Goal: Task Accomplishment & Management: Use online tool/utility

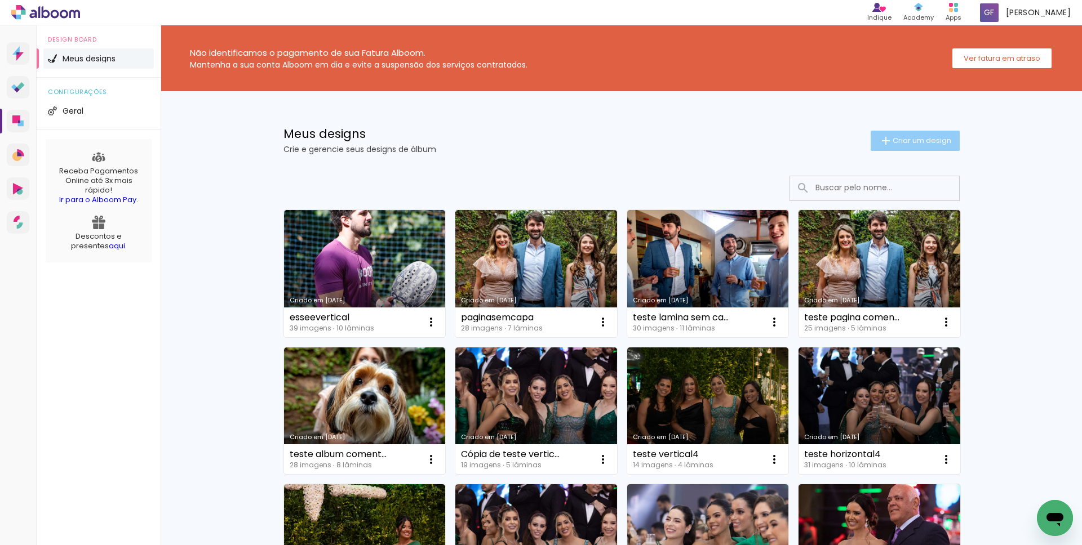
click at [903, 139] on span "Criar um design" at bounding box center [921, 140] width 59 height 7
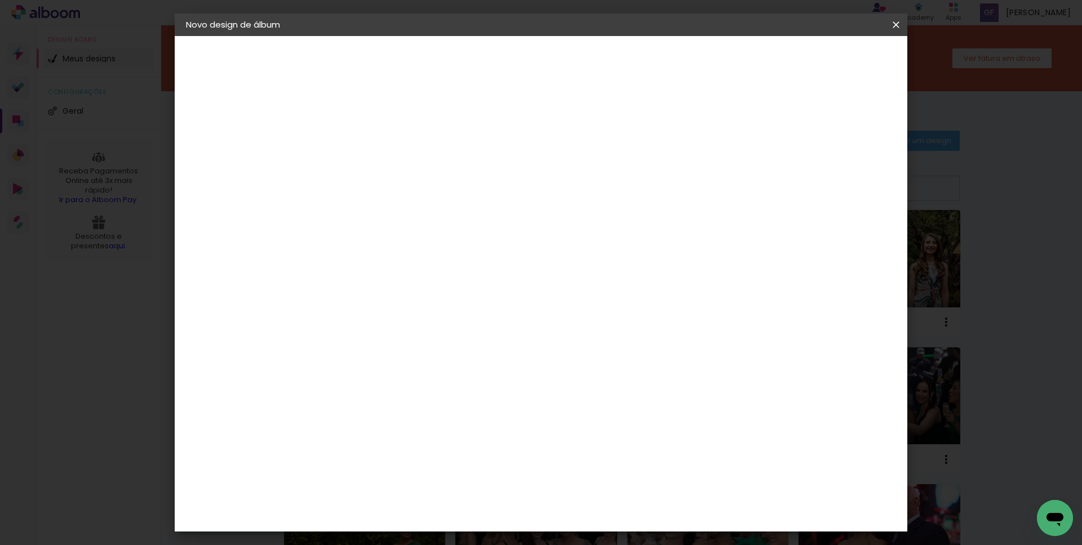
click at [370, 146] on input at bounding box center [370, 151] width 0 height 17
type input "teste tristeza sem fim"
type paper-input "teste tristeza sem fim"
click at [0, 0] on slot "Avançar" at bounding box center [0, 0] width 0 height 0
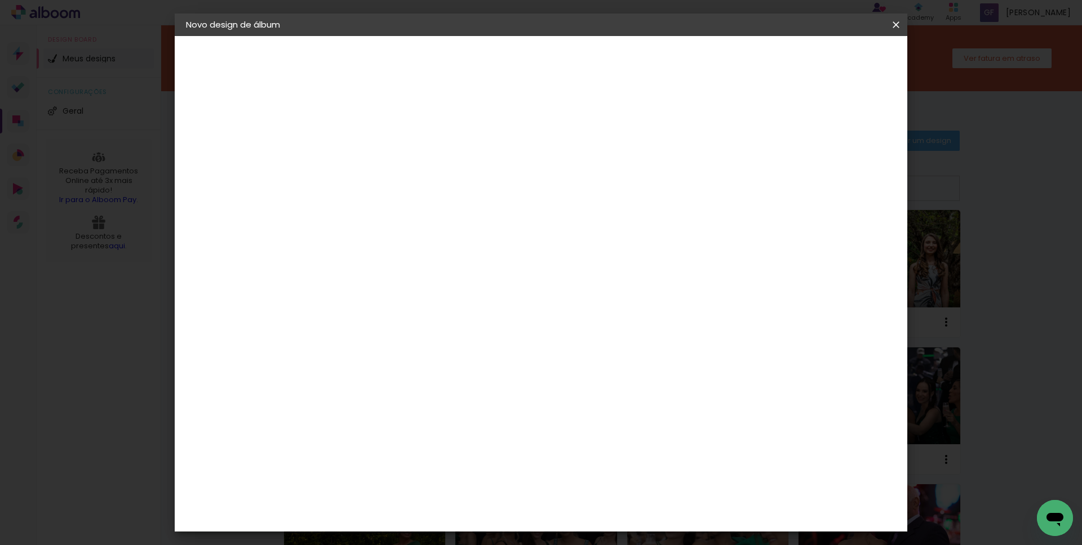
click at [436, 459] on div "DreambooksPro" at bounding box center [399, 463] width 73 height 9
click at [0, 0] on slot "Avançar" at bounding box center [0, 0] width 0 height 0
click at [414, 188] on input "text" at bounding box center [392, 196] width 44 height 17
click at [0, 0] on slot "Réplica Pequena" at bounding box center [0, 0] width 0 height 0
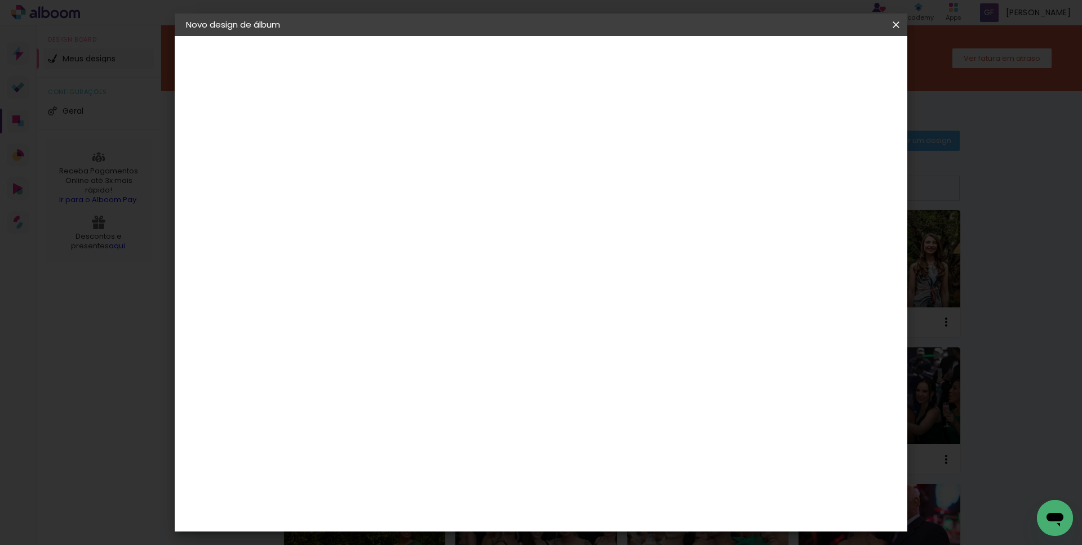
click at [508, 189] on input "Réplica Pequena" at bounding box center [439, 184] width 138 height 17
click at [0, 0] on slot "Réplica Grande" at bounding box center [0, 0] width 0 height 0
type input "Réplica Grande"
click at [446, 330] on span "30 × 20" at bounding box center [420, 341] width 52 height 23
click at [554, 53] on paper-button "Avançar" at bounding box center [526, 59] width 55 height 19
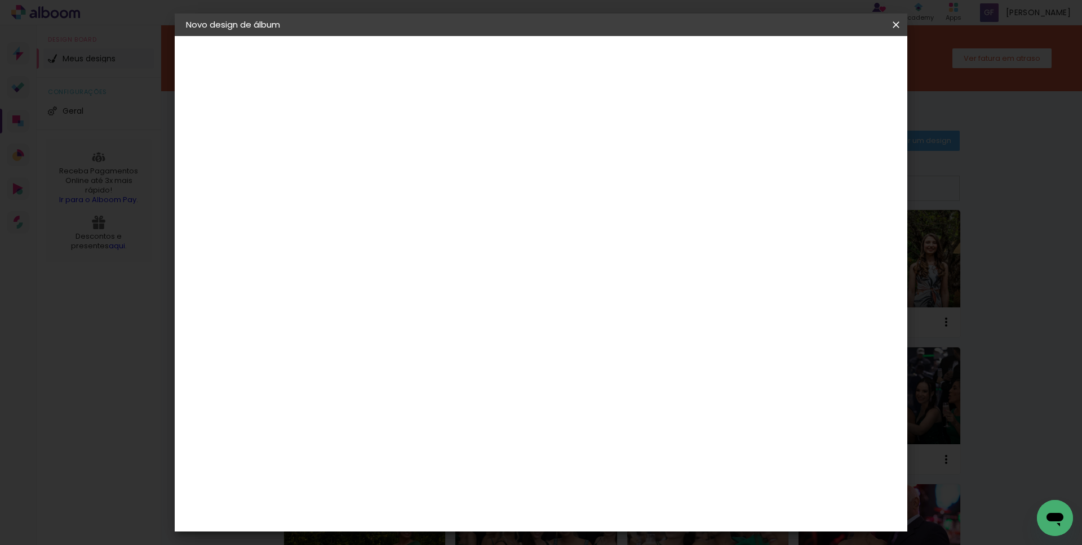
click at [825, 57] on span "Iniciar design" at bounding box center [799, 60] width 51 height 8
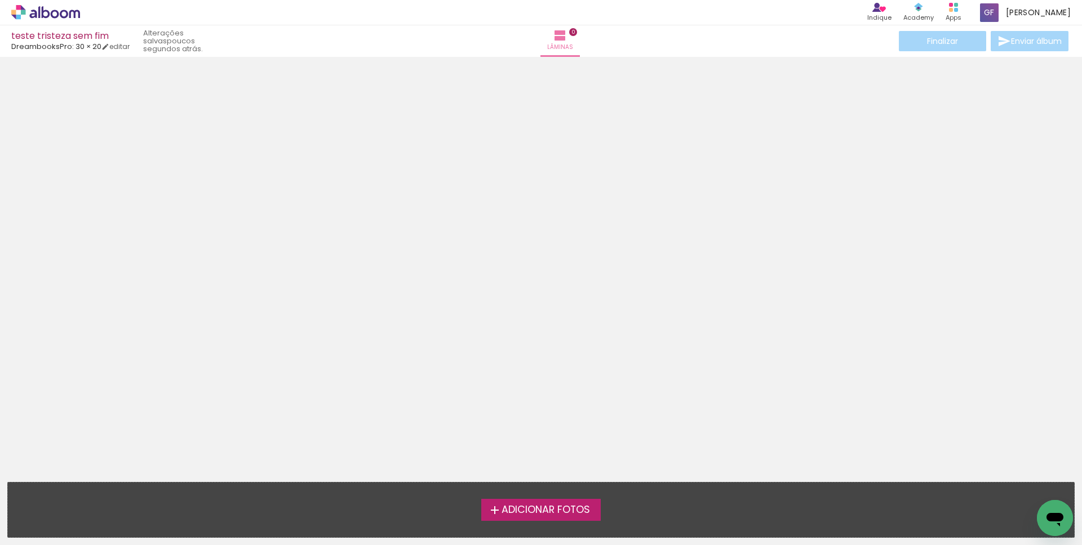
click at [546, 505] on span "Adicionar Fotos" at bounding box center [545, 510] width 88 height 10
click at [0, 0] on input "file" at bounding box center [0, 0] width 0 height 0
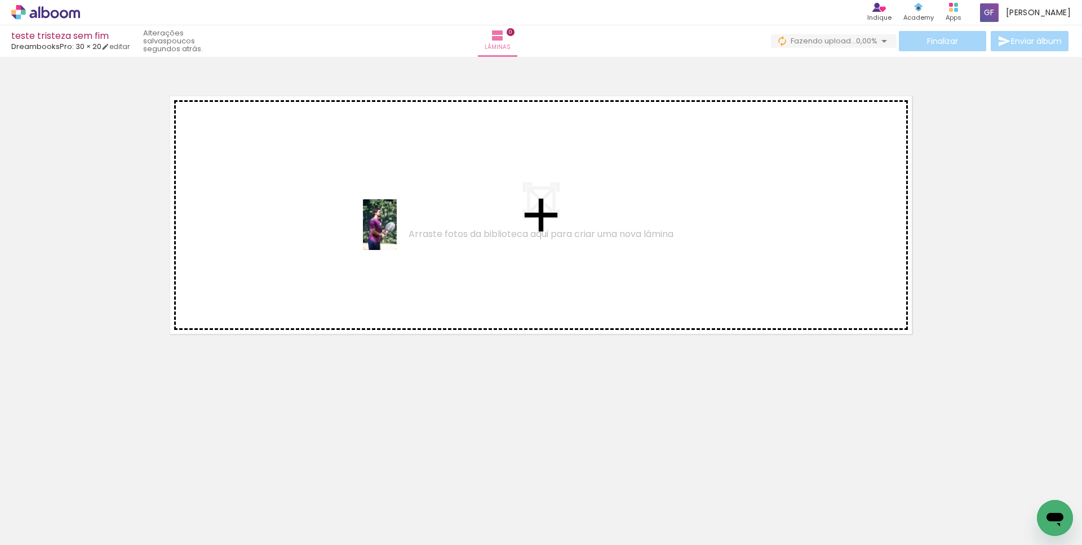
drag, startPoint x: 118, startPoint y: 514, endPoint x: 397, endPoint y: 233, distance: 395.9
click at [397, 233] on quentale-workspace at bounding box center [541, 272] width 1082 height 545
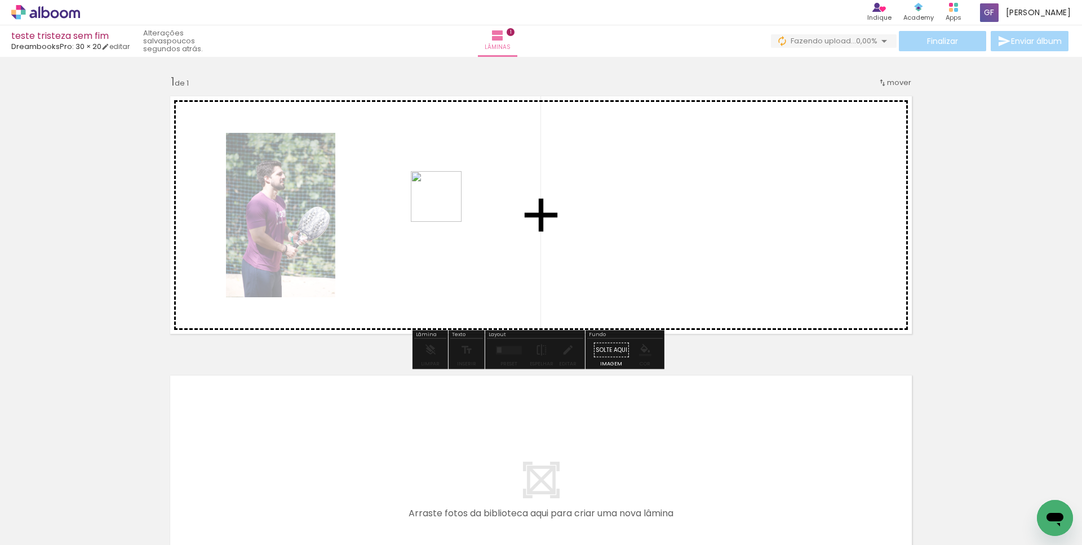
drag, startPoint x: 192, startPoint y: 526, endPoint x: 456, endPoint y: 194, distance: 423.3
click at [456, 194] on quentale-workspace at bounding box center [541, 272] width 1082 height 545
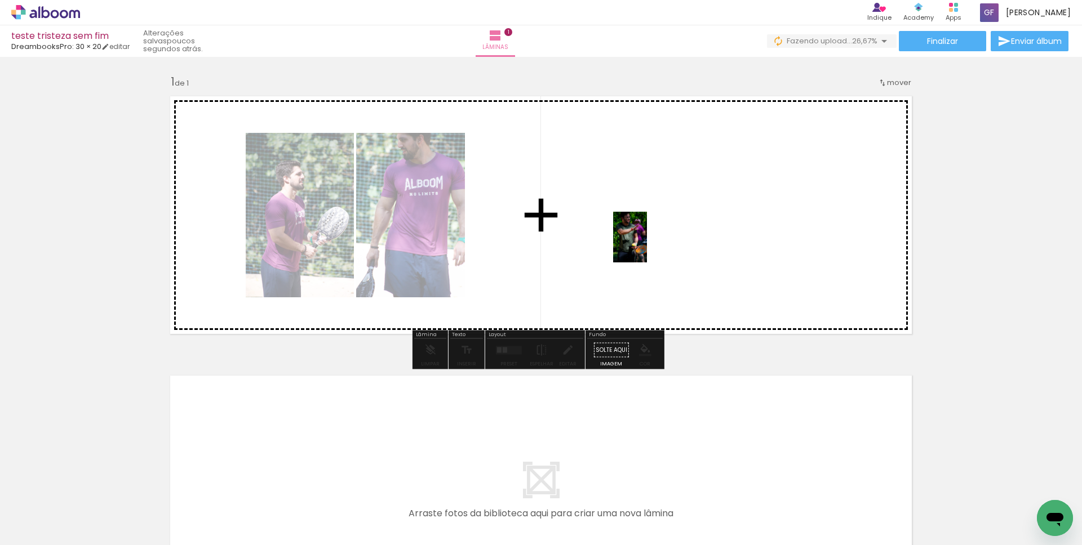
drag, startPoint x: 262, startPoint y: 521, endPoint x: 647, endPoint y: 246, distance: 472.9
click at [647, 246] on quentale-workspace at bounding box center [541, 272] width 1082 height 545
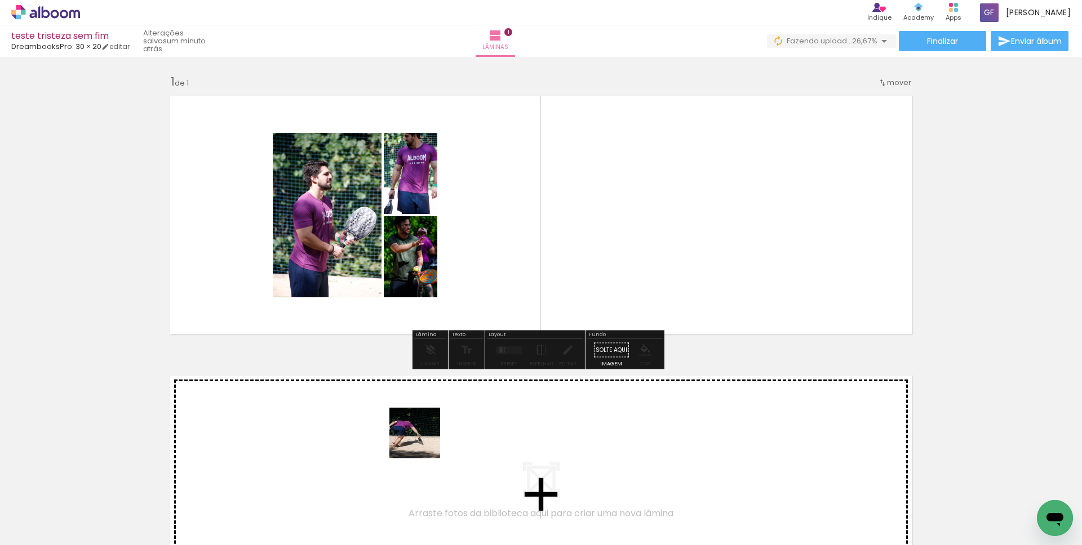
drag, startPoint x: 356, startPoint y: 490, endPoint x: 610, endPoint y: 253, distance: 347.2
click at [610, 253] on quentale-workspace at bounding box center [541, 272] width 1082 height 545
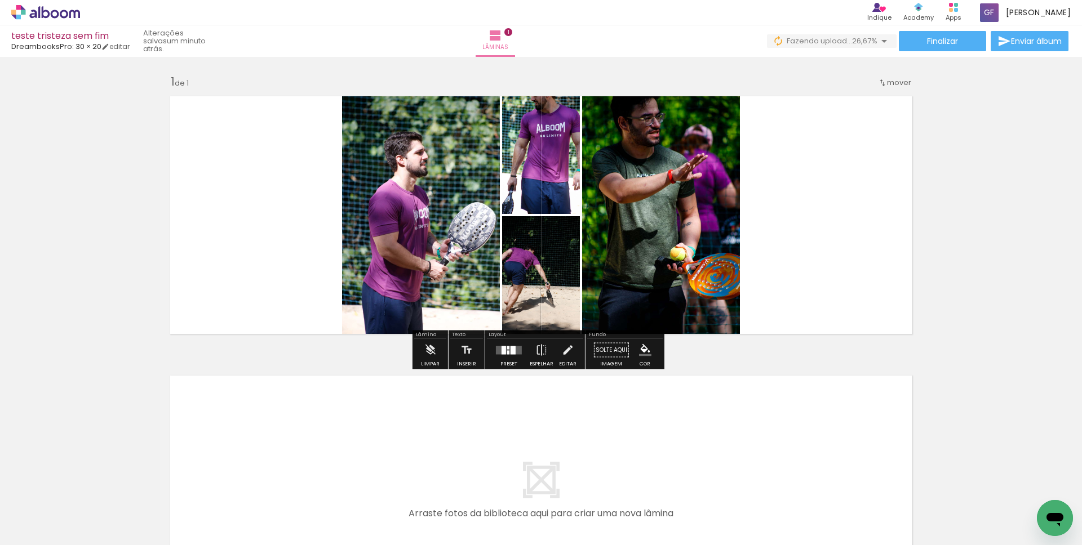
scroll to position [185, 0]
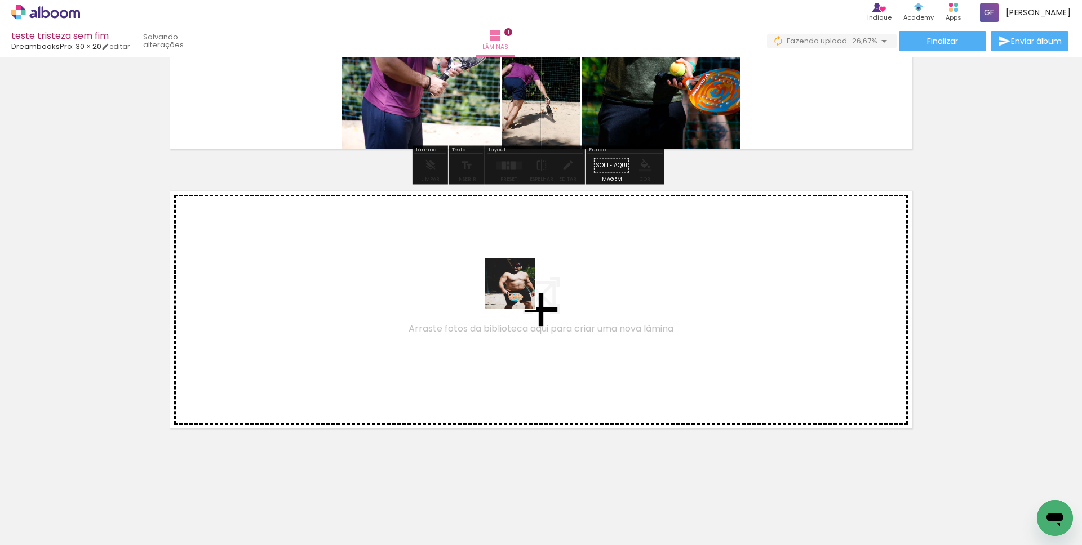
drag, startPoint x: 565, startPoint y: 509, endPoint x: 518, endPoint y: 292, distance: 222.4
click at [518, 292] on quentale-workspace at bounding box center [541, 272] width 1082 height 545
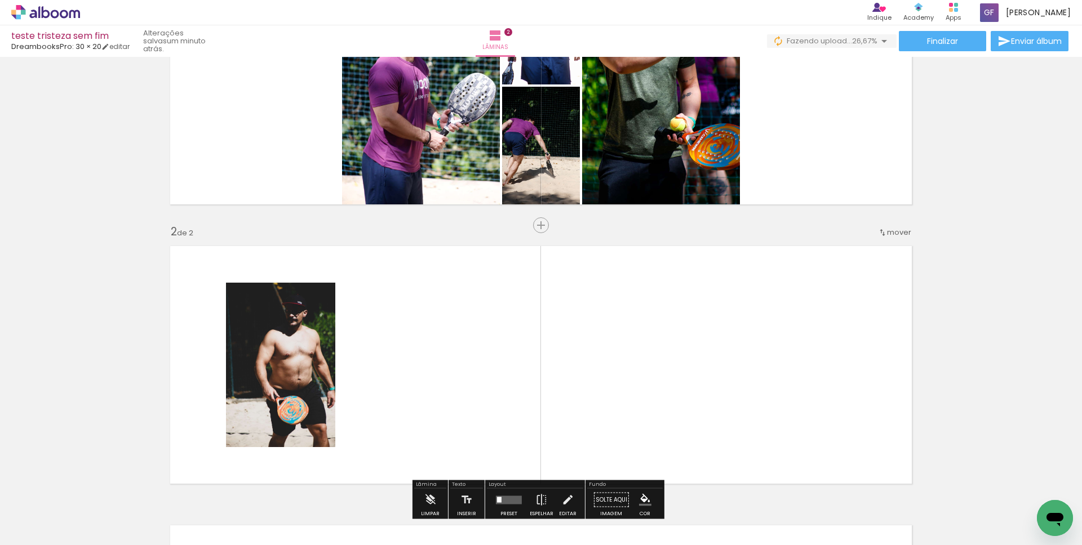
scroll to position [252, 0]
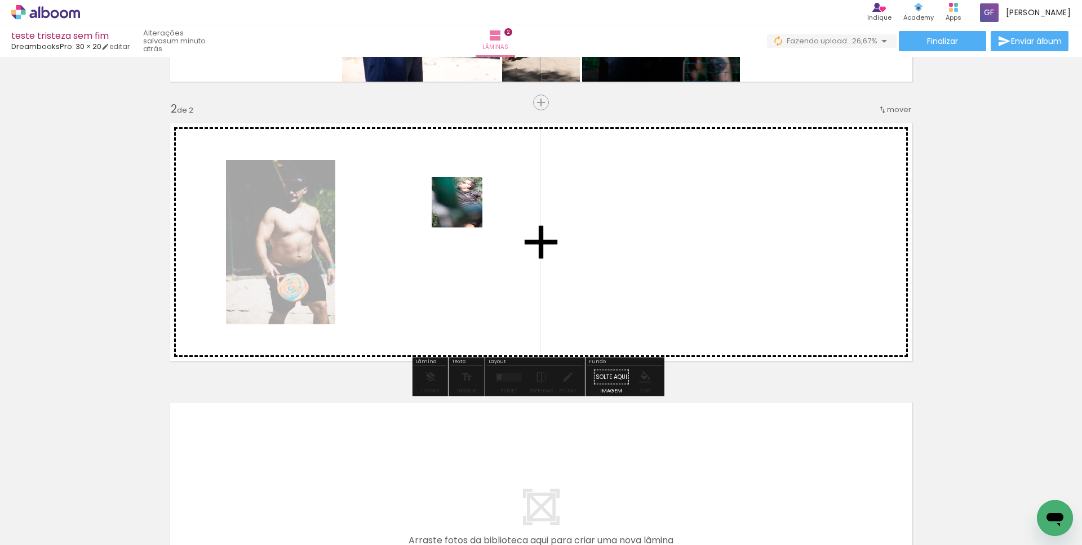
drag, startPoint x: 377, startPoint y: 516, endPoint x: 473, endPoint y: 197, distance: 332.8
click at [473, 197] on quentale-workspace at bounding box center [541, 272] width 1082 height 545
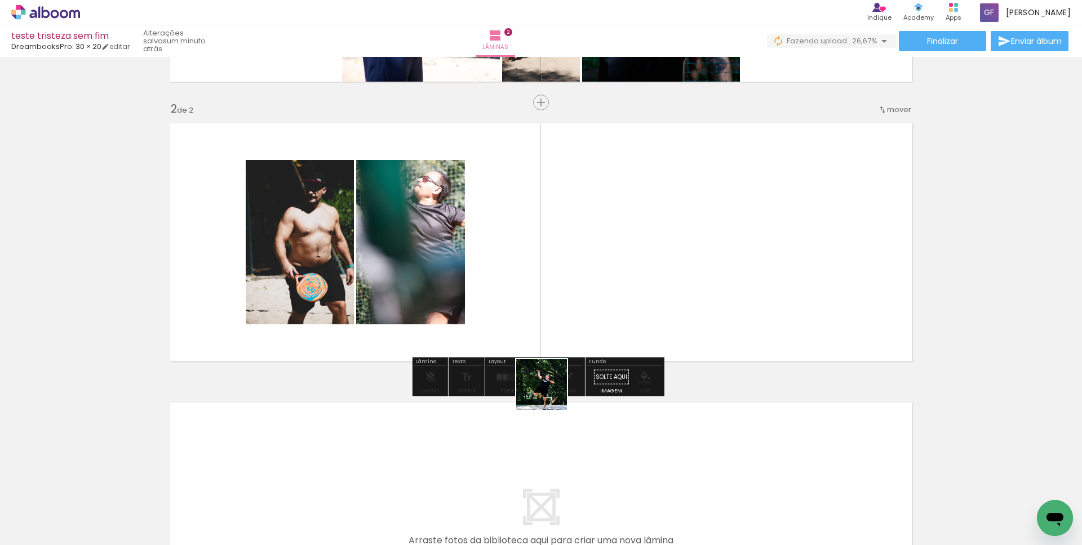
drag, startPoint x: 550, startPoint y: 393, endPoint x: 629, endPoint y: 261, distance: 154.4
click at [629, 261] on quentale-workspace at bounding box center [541, 272] width 1082 height 545
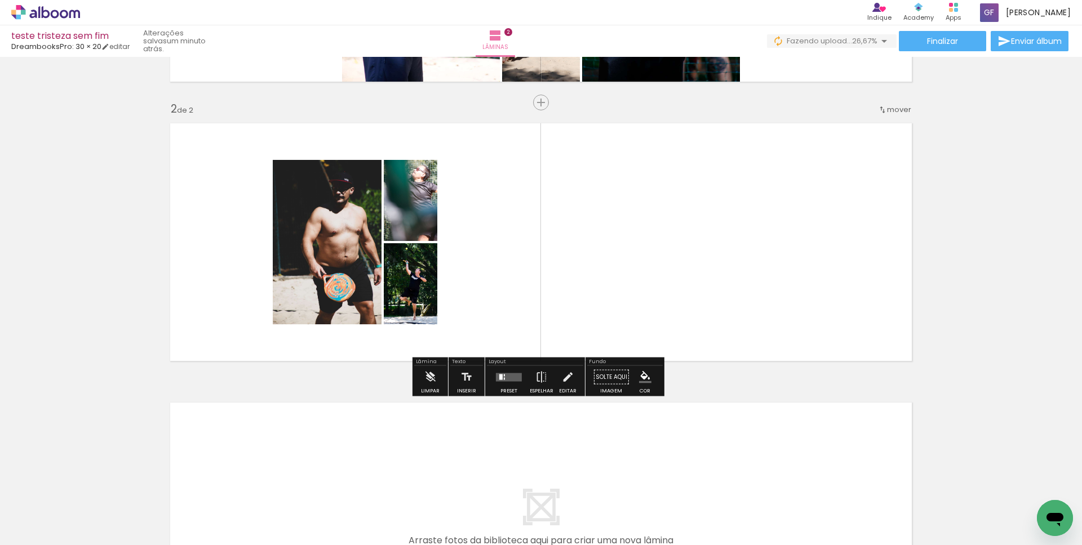
click at [500, 381] on quentale-layouter at bounding box center [509, 377] width 26 height 8
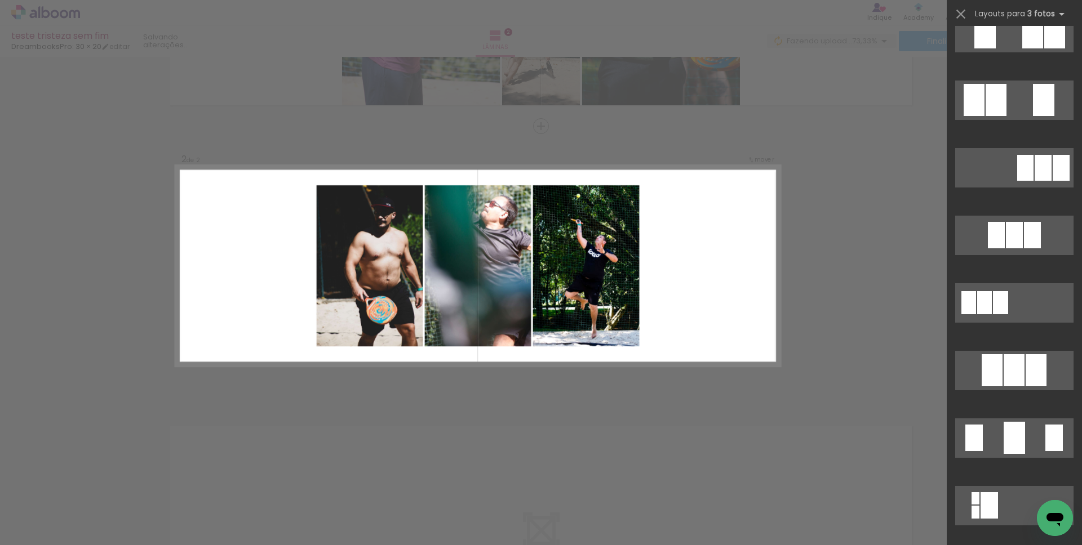
scroll to position [589, 0]
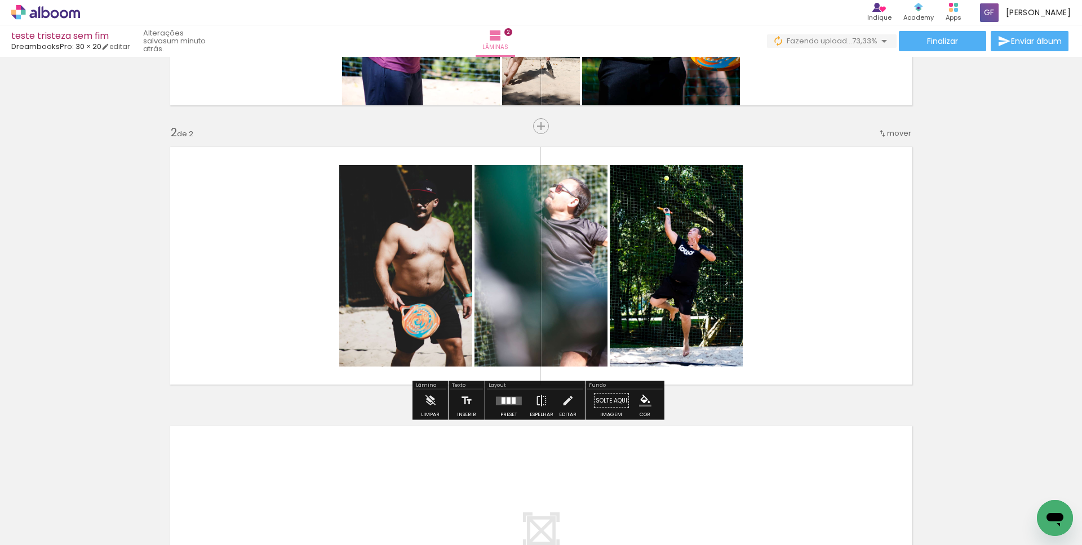
scroll to position [464, 0]
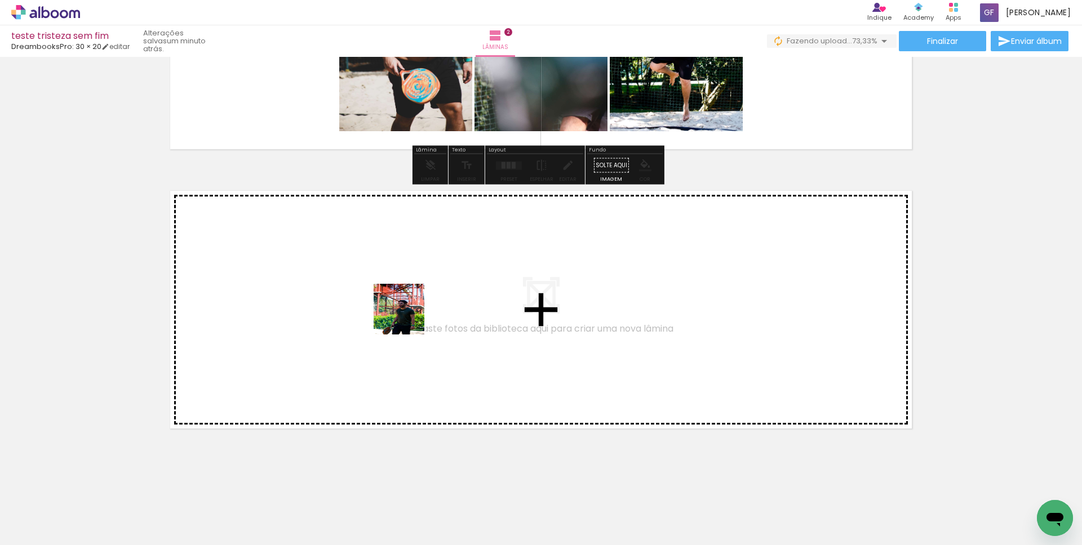
drag, startPoint x: 616, startPoint y: 513, endPoint x: 407, endPoint y: 318, distance: 286.2
click at [407, 318] on quentale-workspace at bounding box center [541, 272] width 1082 height 545
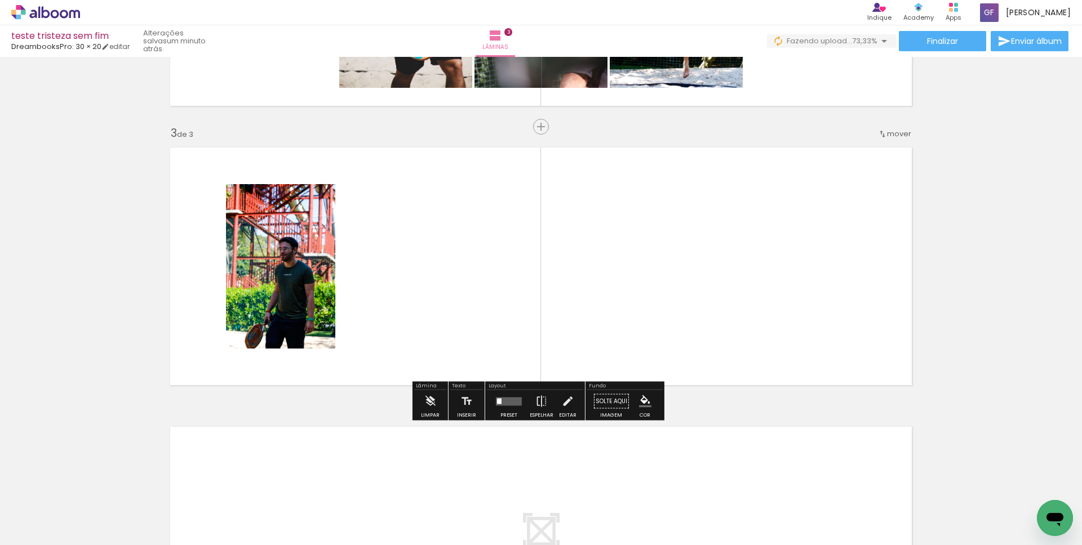
scroll to position [508, 0]
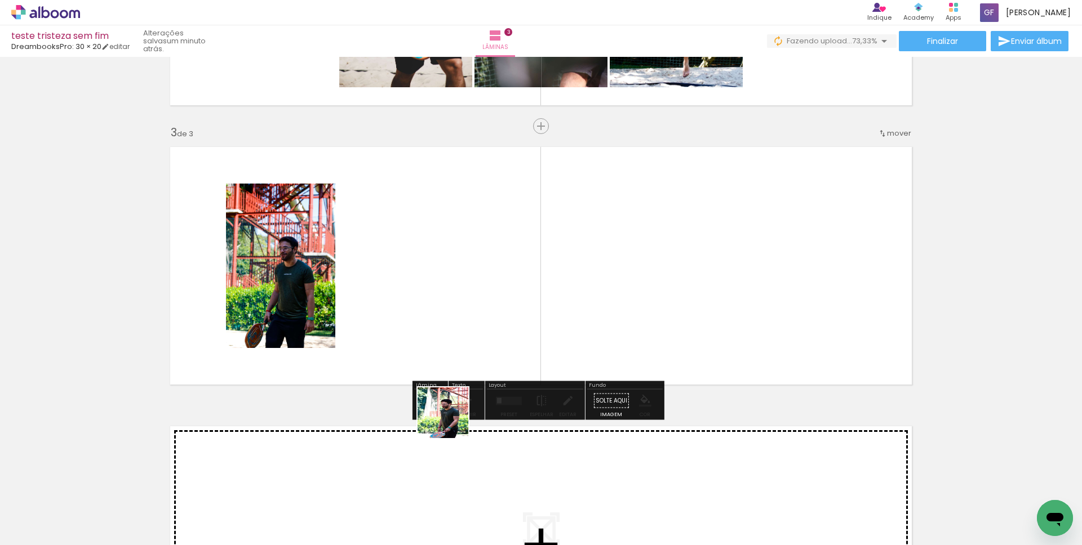
drag, startPoint x: 433, startPoint y: 533, endPoint x: 488, endPoint y: 305, distance: 234.9
click at [486, 314] on quentale-workspace at bounding box center [541, 272] width 1082 height 545
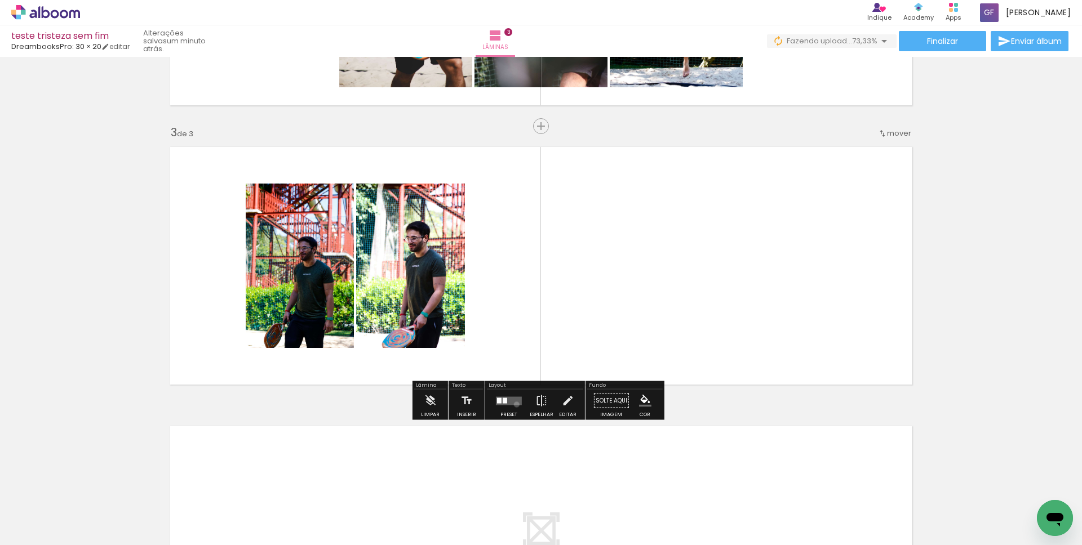
click at [514, 404] on quentale-layouter at bounding box center [509, 401] width 26 height 8
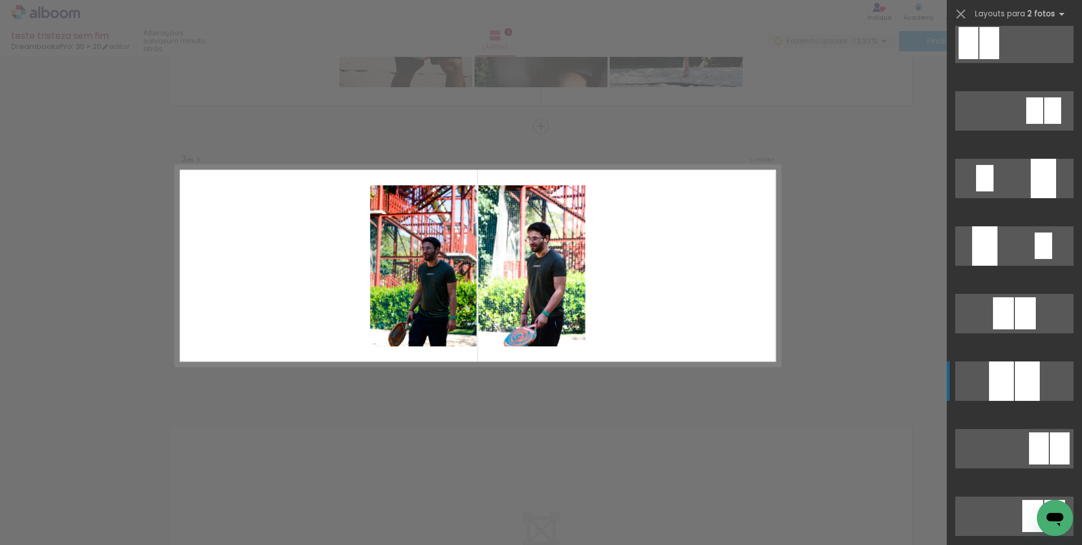
scroll to position [554, 0]
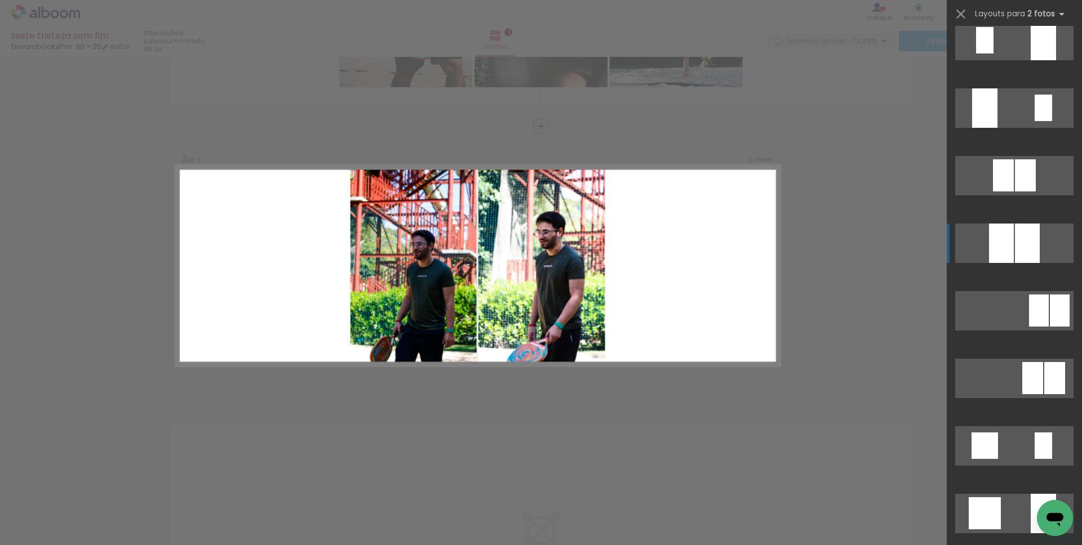
click at [1030, 60] on div at bounding box center [1042, 40] width 25 height 39
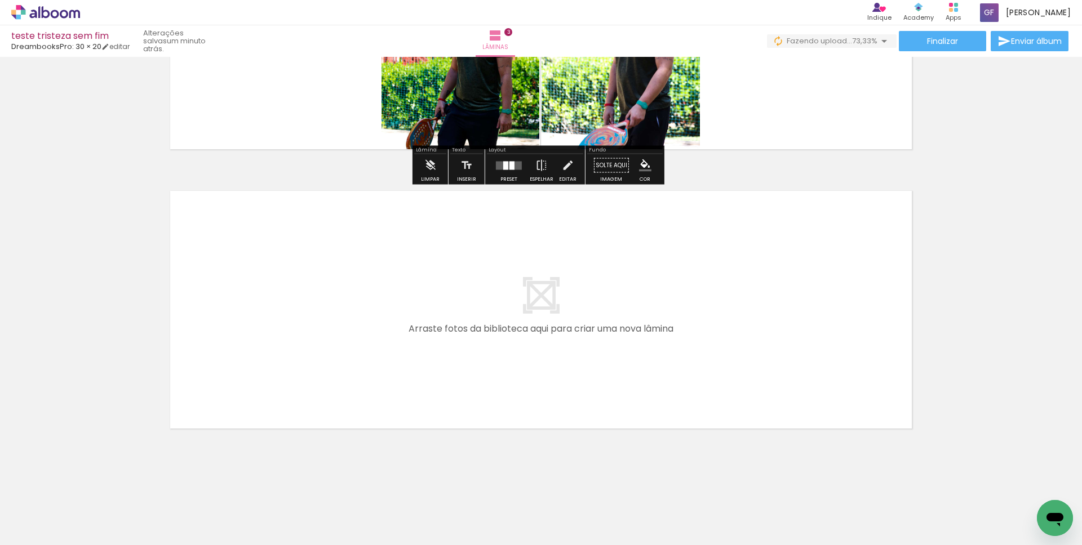
drag, startPoint x: 692, startPoint y: 512, endPoint x: 568, endPoint y: 268, distance: 273.6
click at [568, 268] on quentale-workspace at bounding box center [541, 272] width 1082 height 545
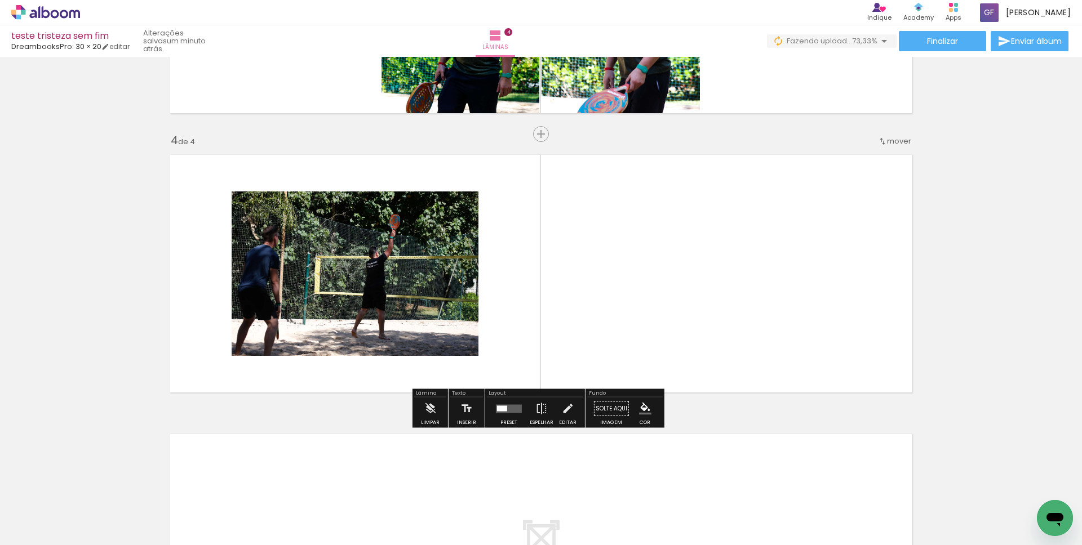
scroll to position [788, 0]
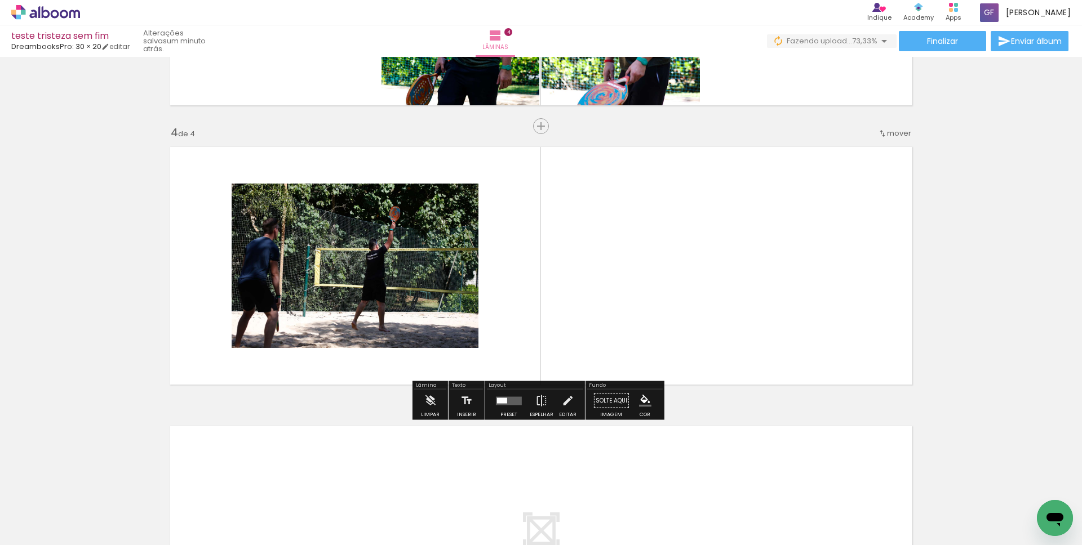
click at [503, 402] on div at bounding box center [502, 401] width 10 height 6
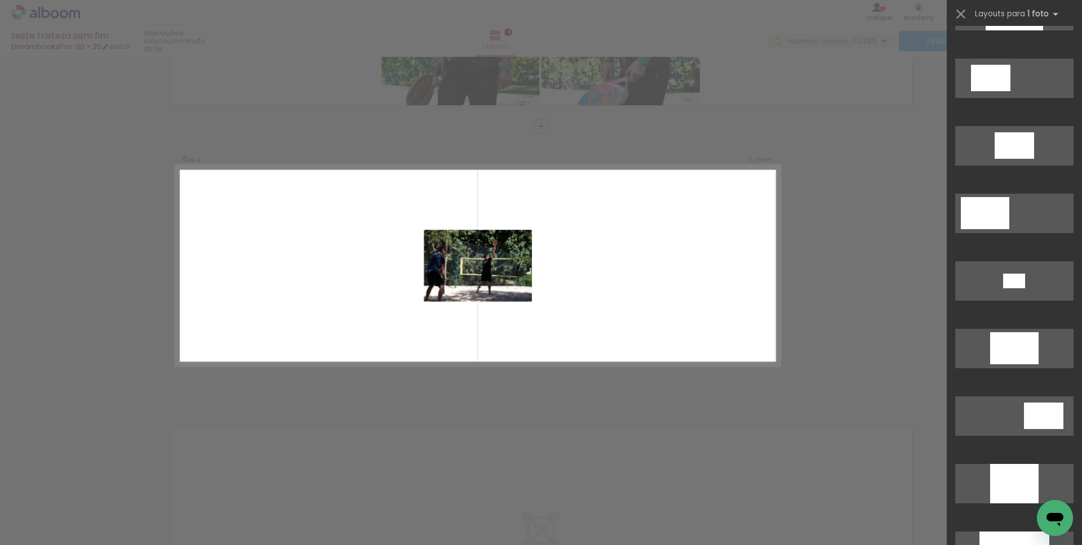
scroll to position [444, 0]
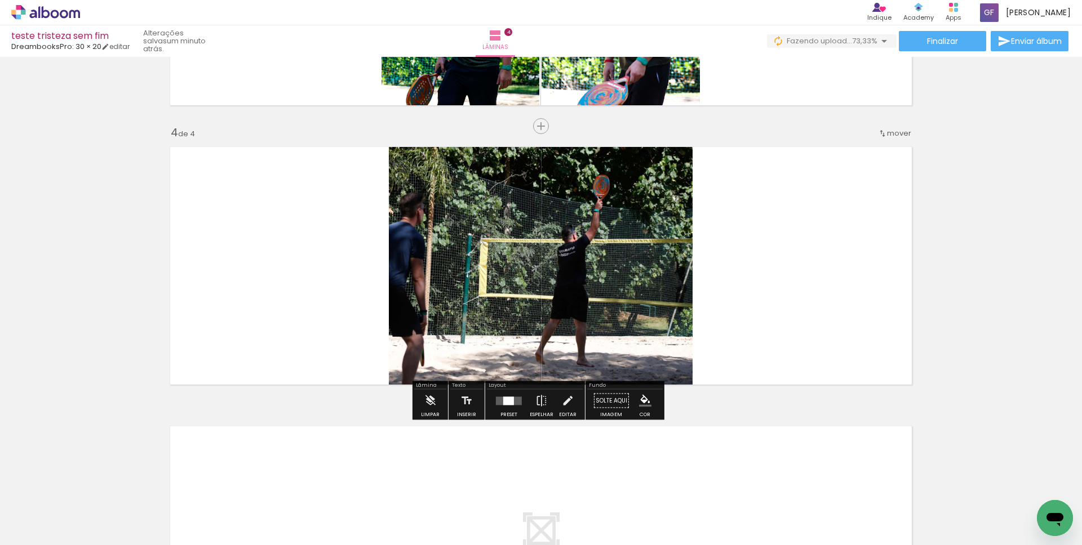
scroll to position [980, 0]
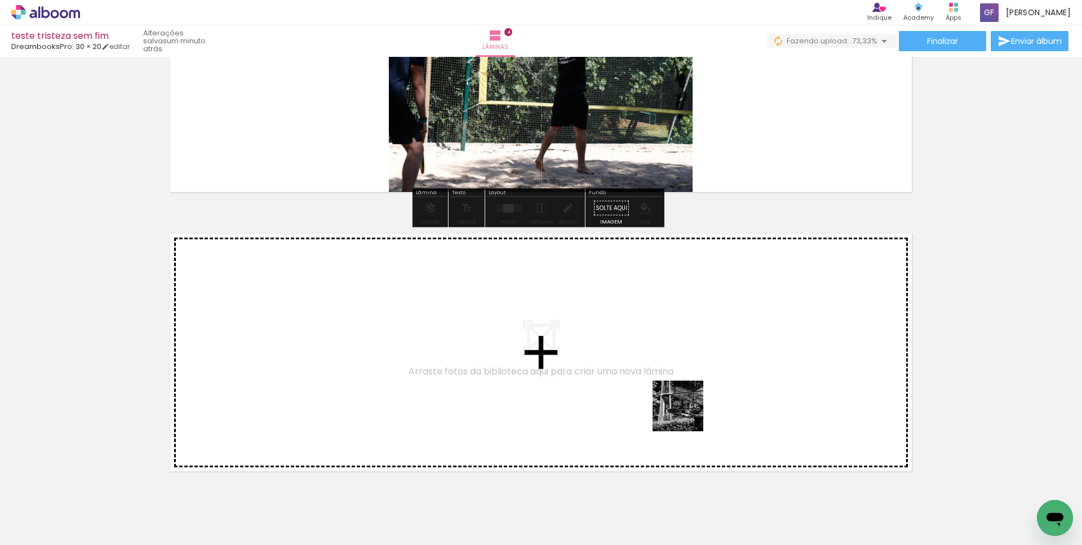
drag, startPoint x: 735, startPoint y: 483, endPoint x: 639, endPoint y: 362, distance: 153.6
click at [639, 362] on quentale-workspace at bounding box center [541, 272] width 1082 height 545
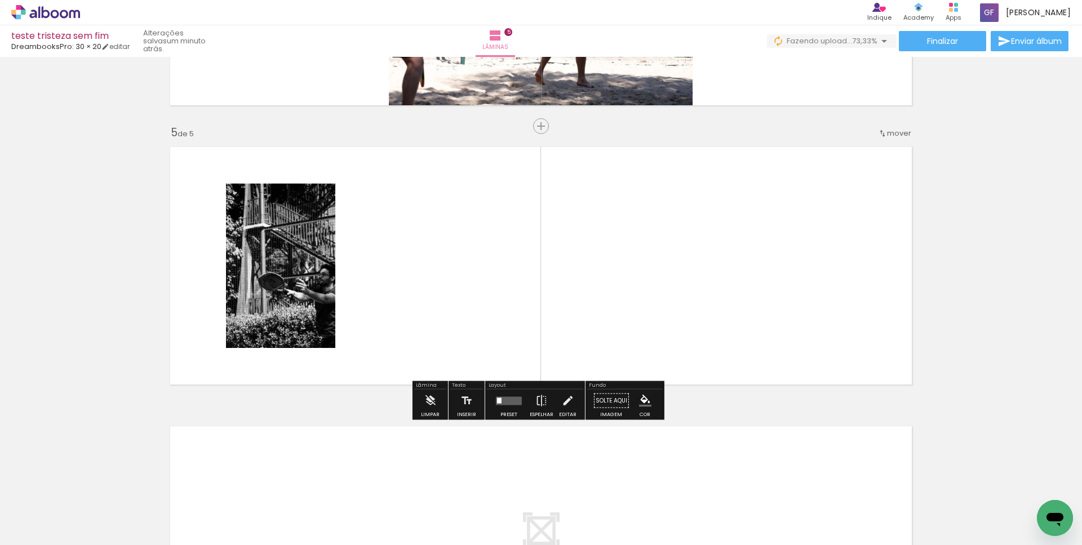
scroll to position [1067, 0]
drag, startPoint x: 823, startPoint y: 519, endPoint x: 590, endPoint y: 290, distance: 327.0
click at [582, 283] on quentale-workspace at bounding box center [541, 272] width 1082 height 545
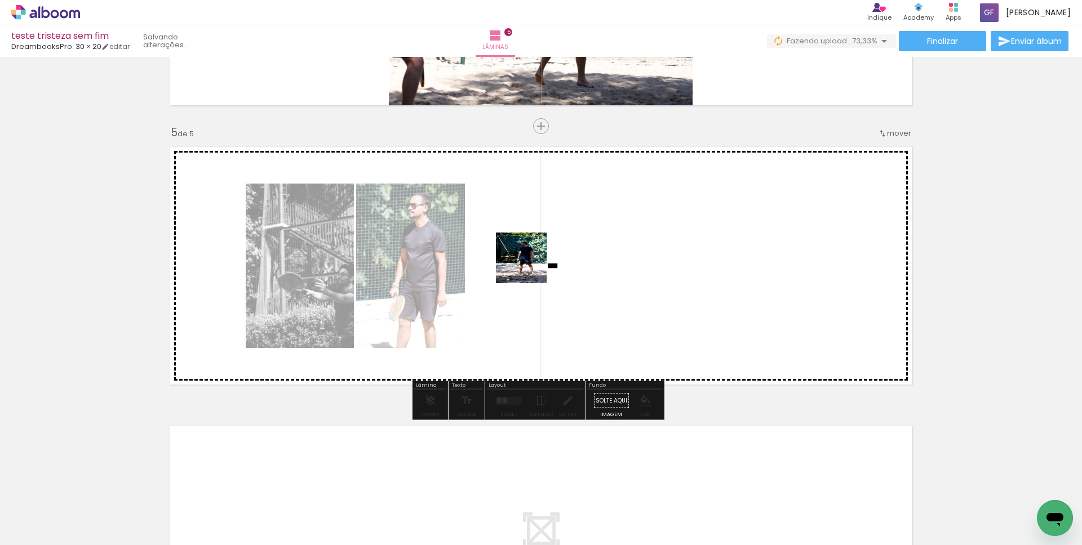
drag, startPoint x: 870, startPoint y: 530, endPoint x: 472, endPoint y: 256, distance: 482.8
click at [472, 256] on quentale-workspace at bounding box center [541, 272] width 1082 height 545
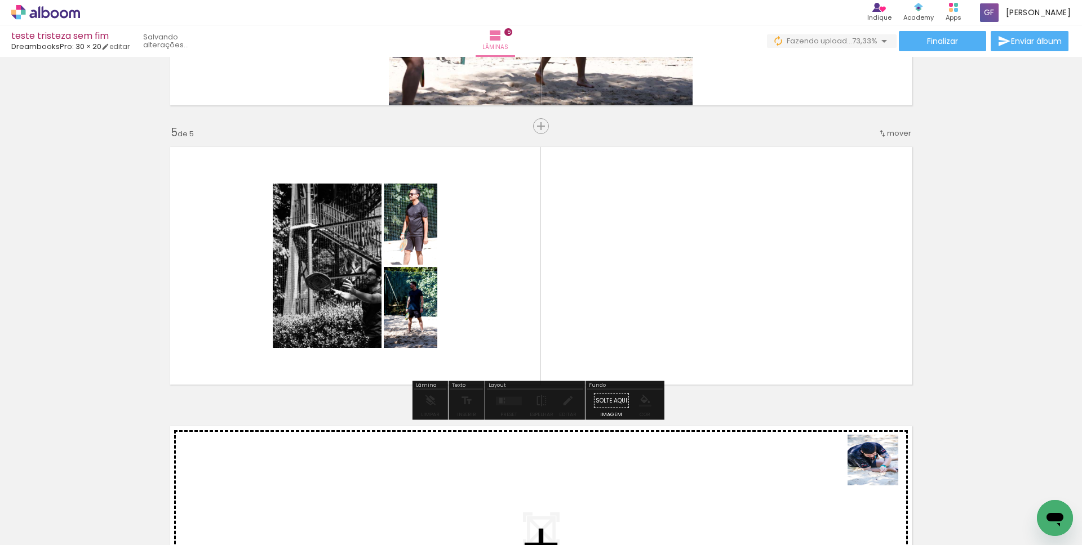
drag, startPoint x: 927, startPoint y: 507, endPoint x: 612, endPoint y: 256, distance: 402.5
click at [615, 257] on quentale-workspace at bounding box center [541, 272] width 1082 height 545
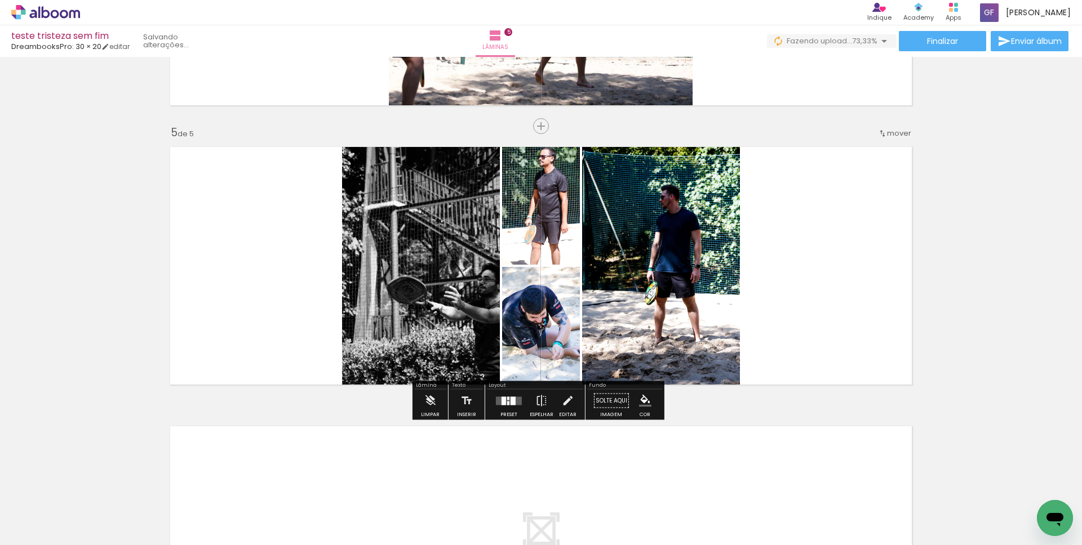
drag, startPoint x: 985, startPoint y: 518, endPoint x: 788, endPoint y: 318, distance: 280.4
click at [790, 320] on quentale-workspace at bounding box center [541, 272] width 1082 height 545
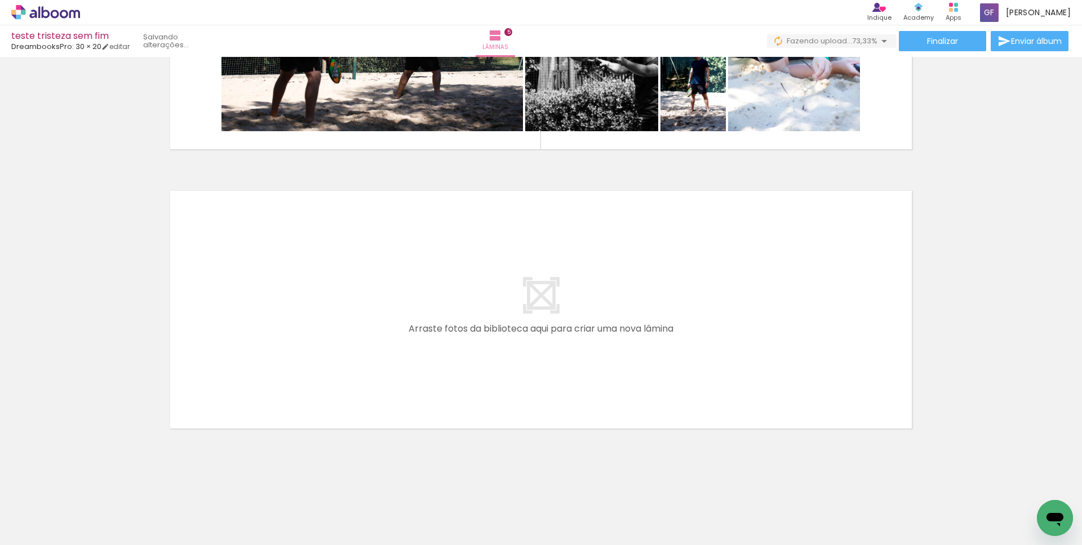
scroll to position [0, 808]
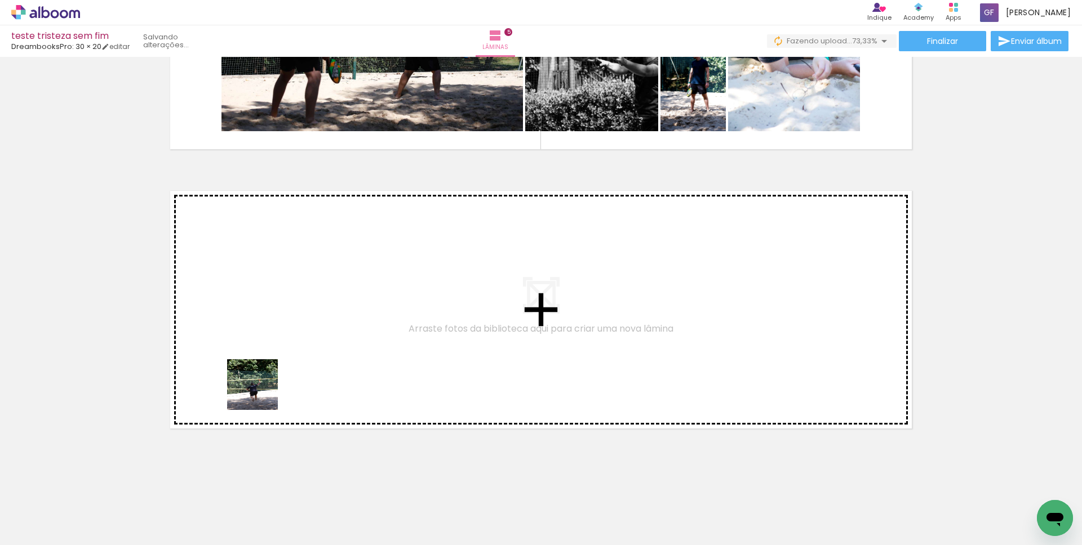
drag, startPoint x: 264, startPoint y: 499, endPoint x: 263, endPoint y: 382, distance: 116.6
click at [263, 382] on quentale-workspace at bounding box center [541, 272] width 1082 height 545
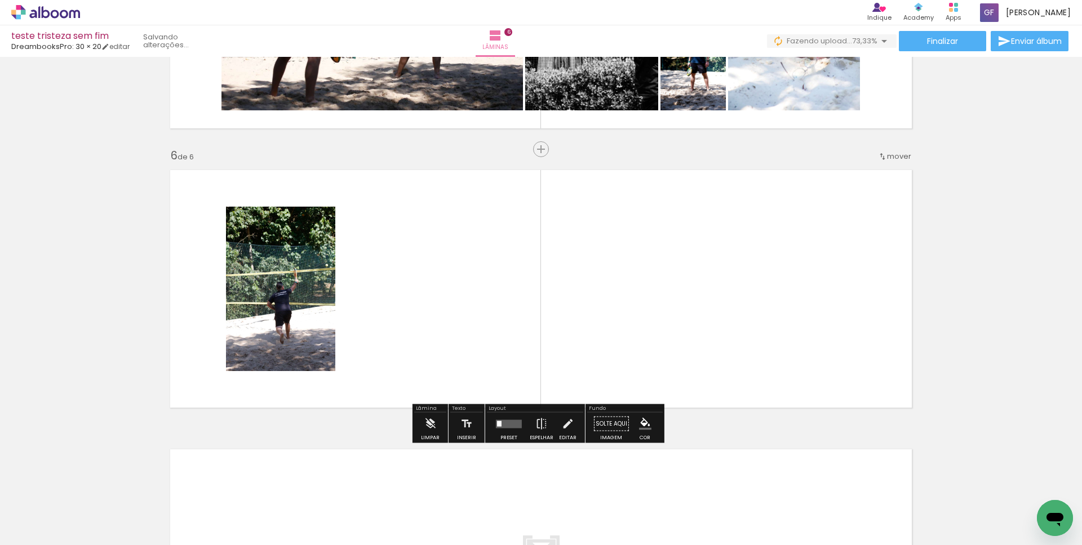
scroll to position [1346, 0]
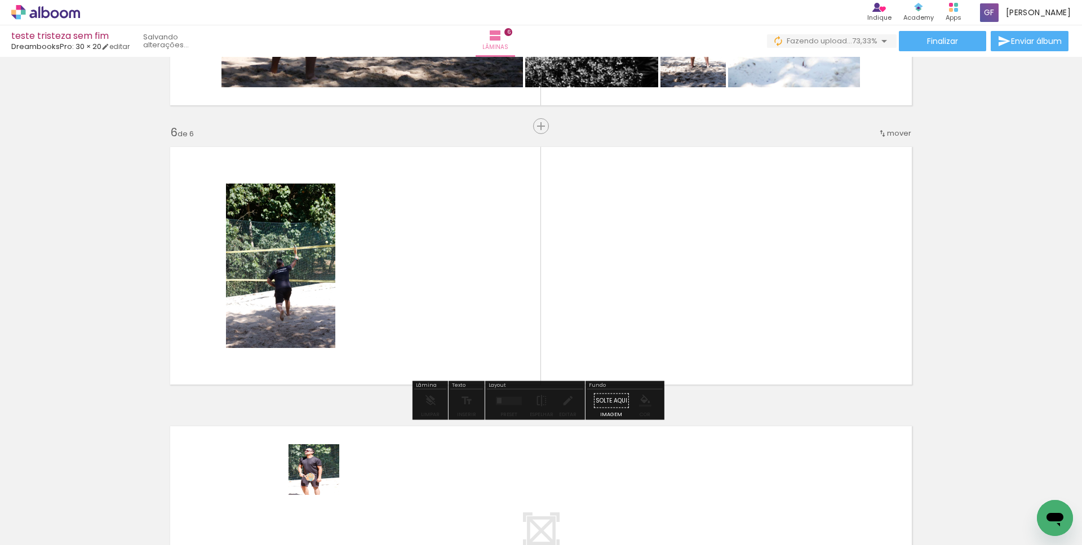
drag, startPoint x: 317, startPoint y: 490, endPoint x: 345, endPoint y: 315, distance: 176.8
click at [341, 327] on quentale-workspace at bounding box center [541, 272] width 1082 height 545
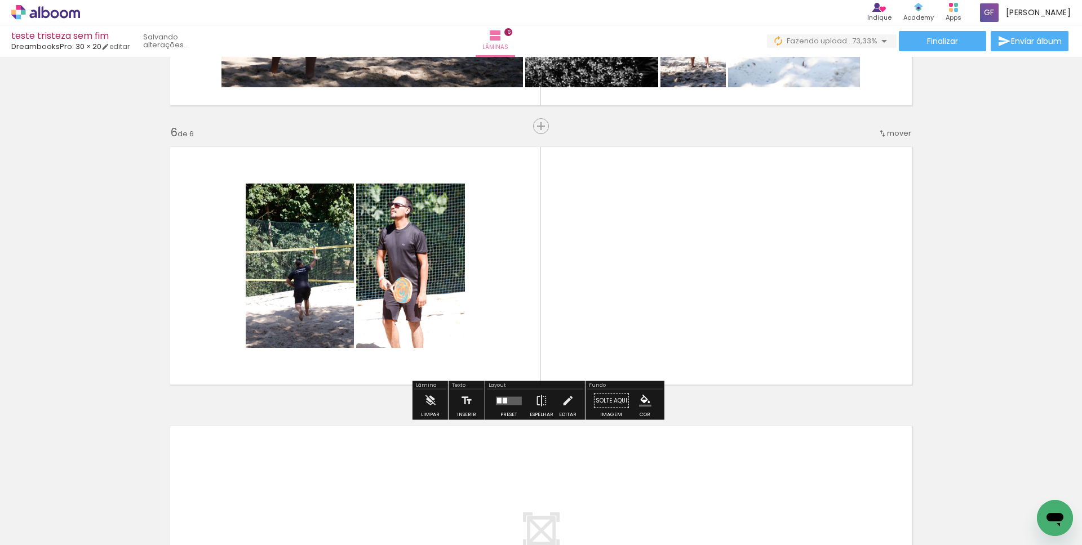
drag, startPoint x: 386, startPoint y: 511, endPoint x: 478, endPoint y: 295, distance: 235.0
click at [477, 296] on quentale-workspace at bounding box center [541, 272] width 1082 height 545
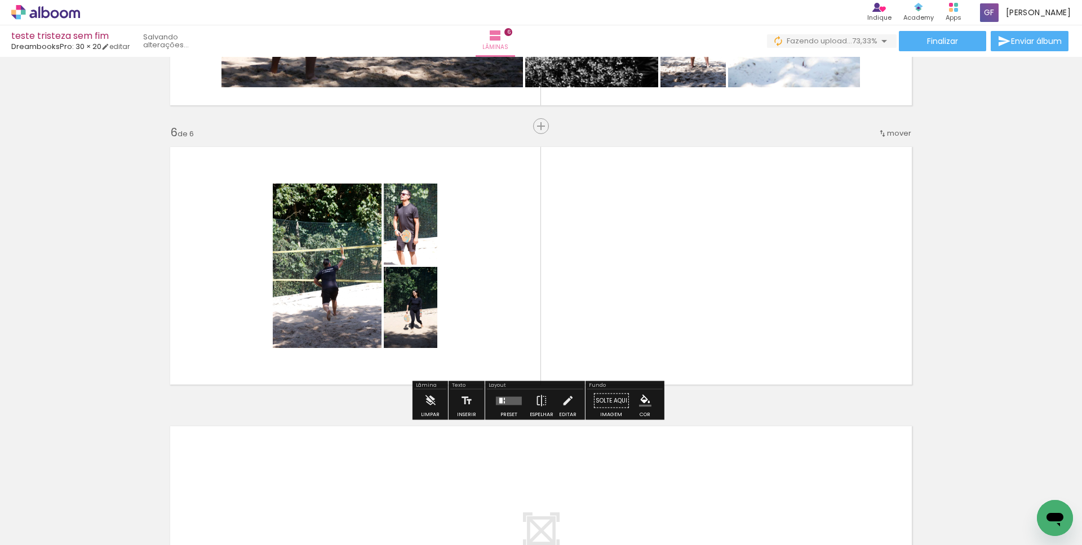
drag, startPoint x: 453, startPoint y: 501, endPoint x: 548, endPoint y: 269, distance: 250.6
click at [548, 269] on quentale-workspace at bounding box center [541, 272] width 1082 height 545
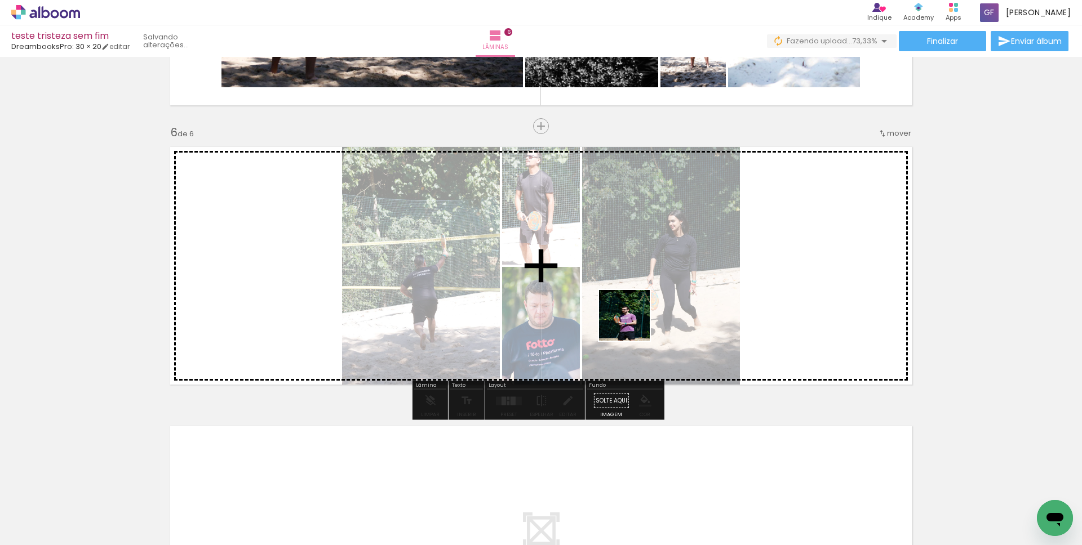
drag, startPoint x: 517, startPoint y: 513, endPoint x: 650, endPoint y: 358, distance: 203.8
click at [665, 259] on quentale-workspace at bounding box center [541, 272] width 1082 height 545
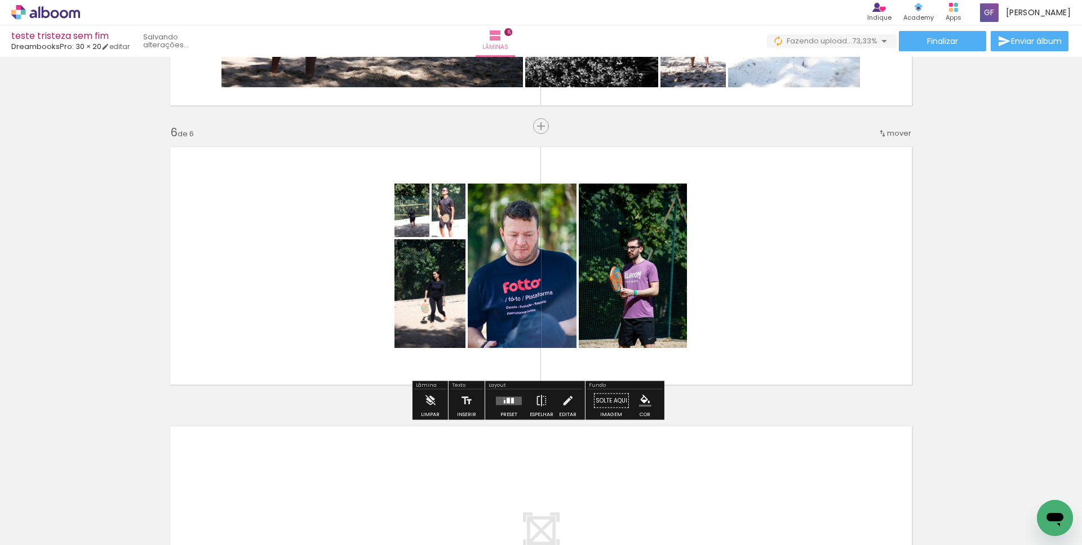
drag, startPoint x: 603, startPoint y: 447, endPoint x: 615, endPoint y: 298, distance: 149.1
click at [608, 370] on quentale-workspace at bounding box center [541, 272] width 1082 height 545
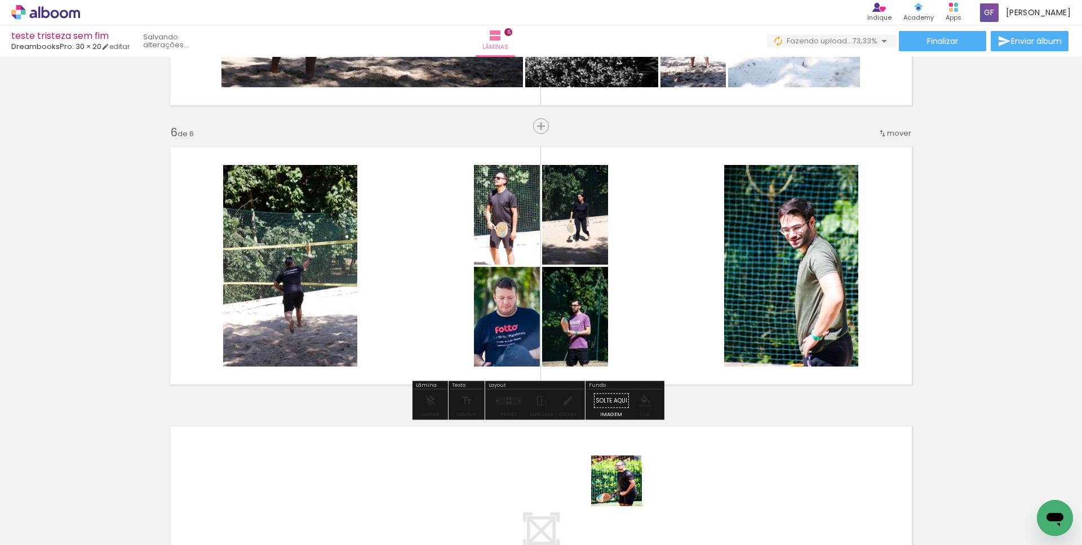
drag, startPoint x: 622, startPoint y: 507, endPoint x: 630, endPoint y: 357, distance: 150.6
click at [632, 368] on quentale-workspace at bounding box center [541, 272] width 1082 height 545
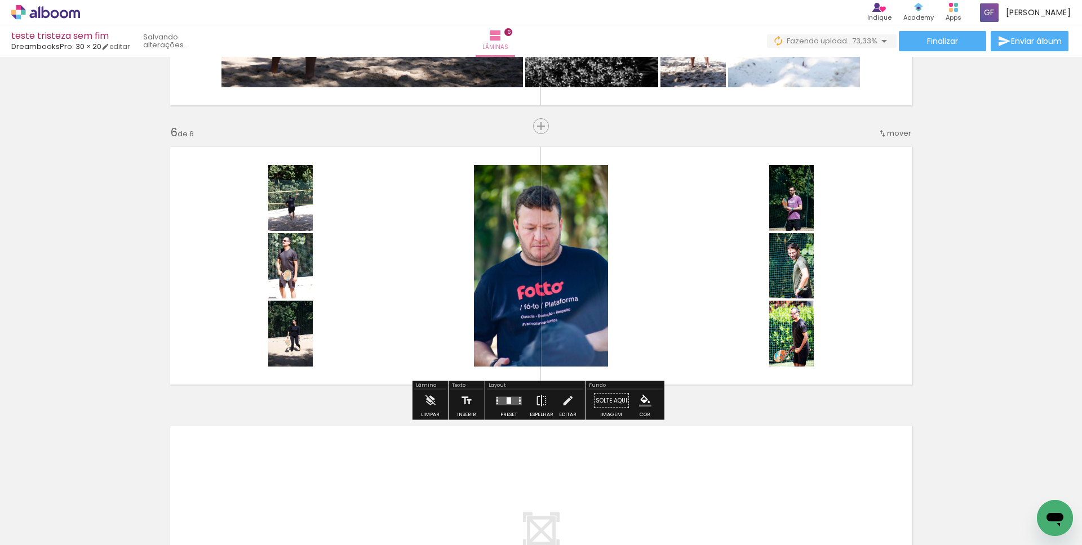
click at [499, 398] on quentale-layouter at bounding box center [509, 401] width 26 height 8
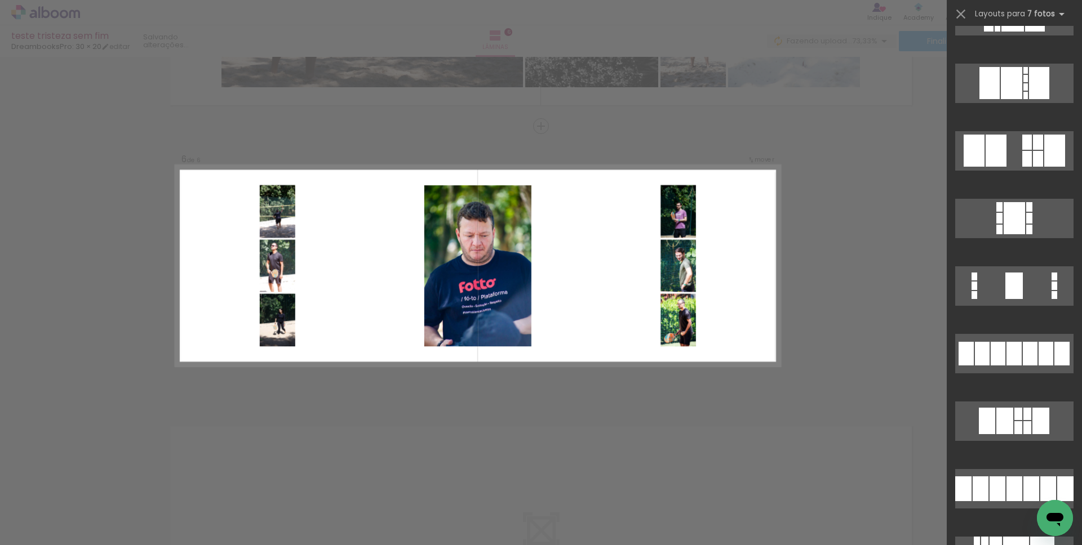
scroll to position [0, 0]
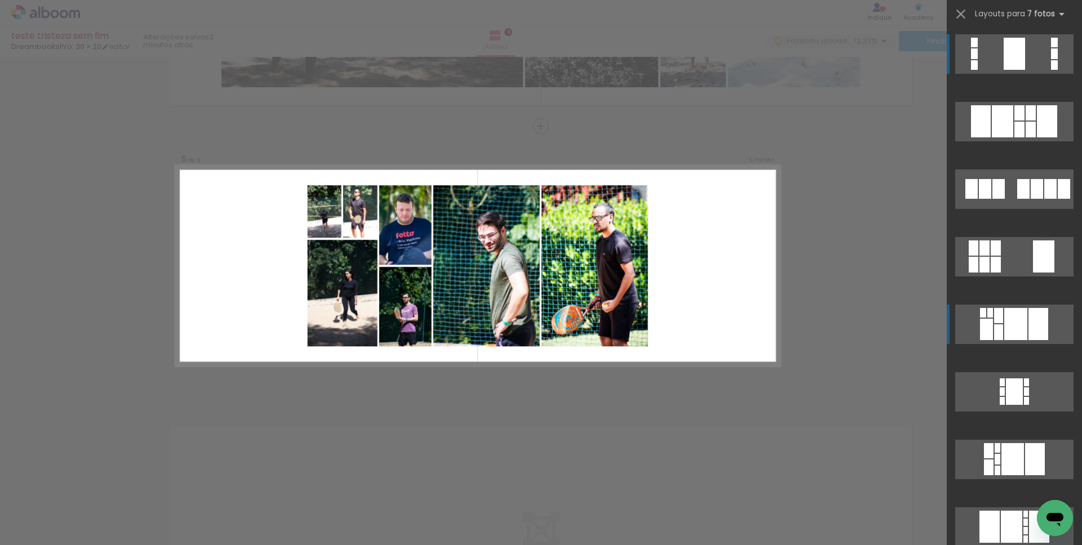
click at [1013, 314] on div at bounding box center [1015, 324] width 23 height 32
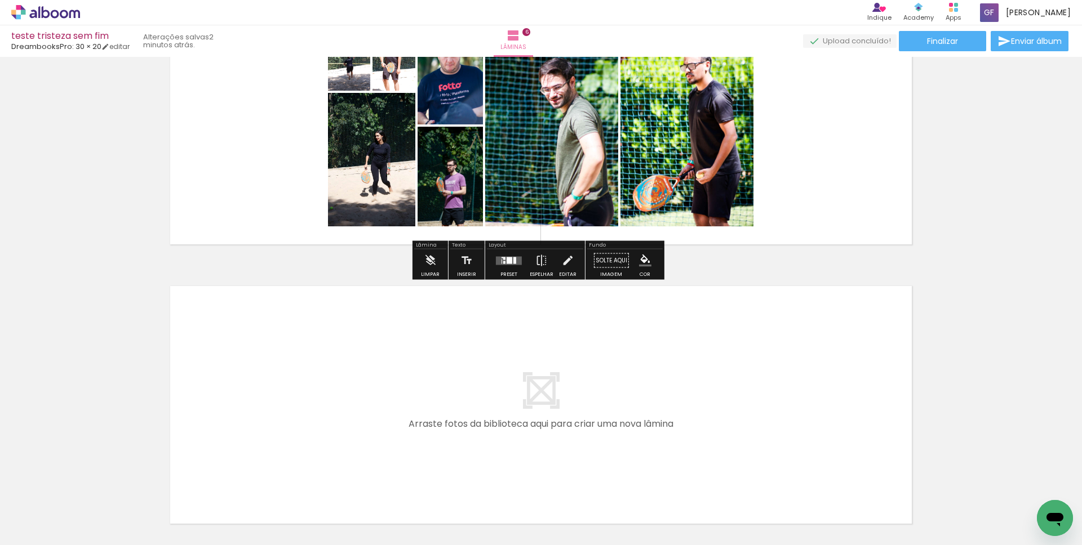
scroll to position [1582, 0]
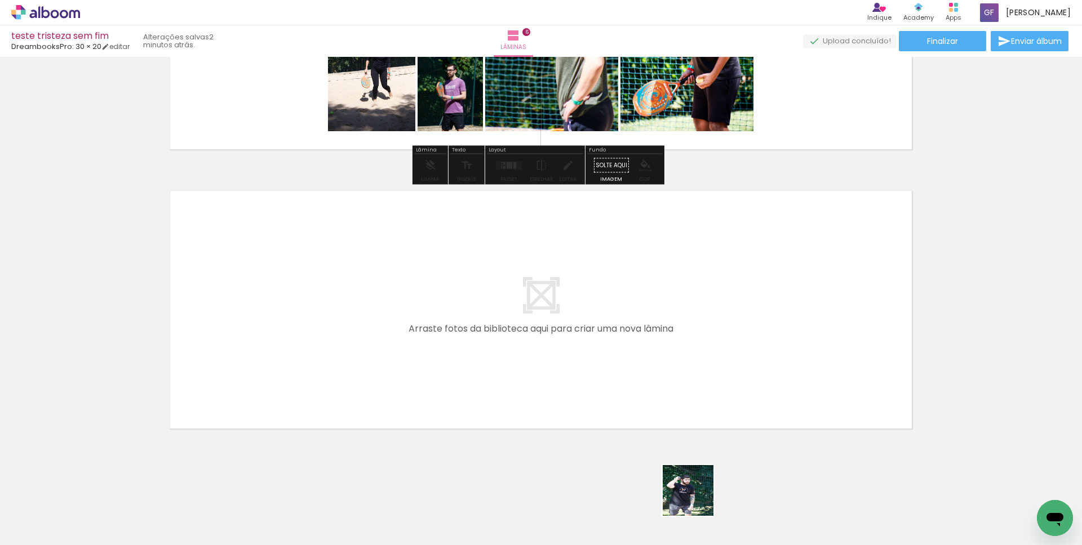
drag, startPoint x: 696, startPoint y: 499, endPoint x: 589, endPoint y: 339, distance: 192.5
click at [589, 339] on quentale-workspace at bounding box center [541, 272] width 1082 height 545
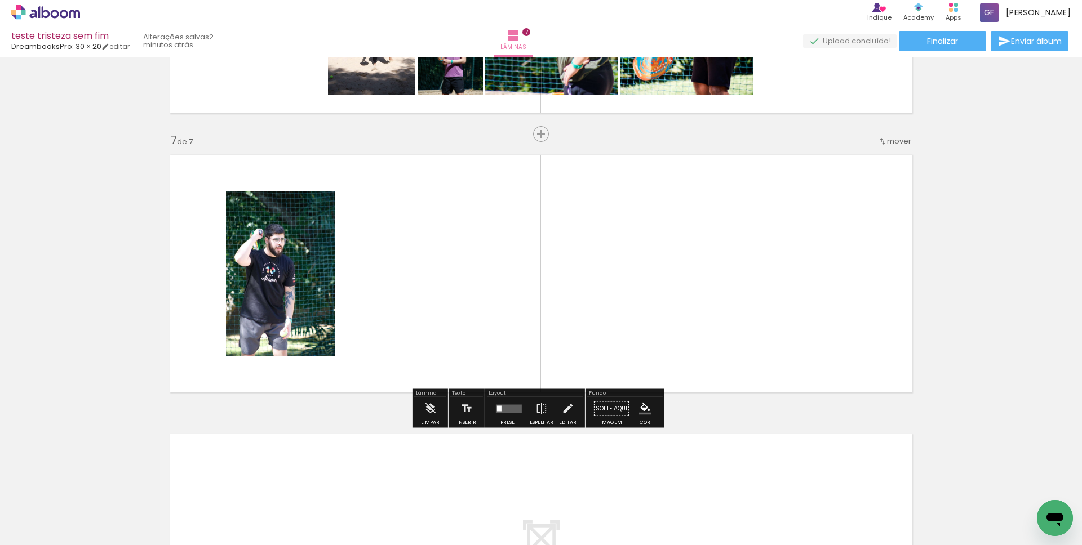
scroll to position [1626, 0]
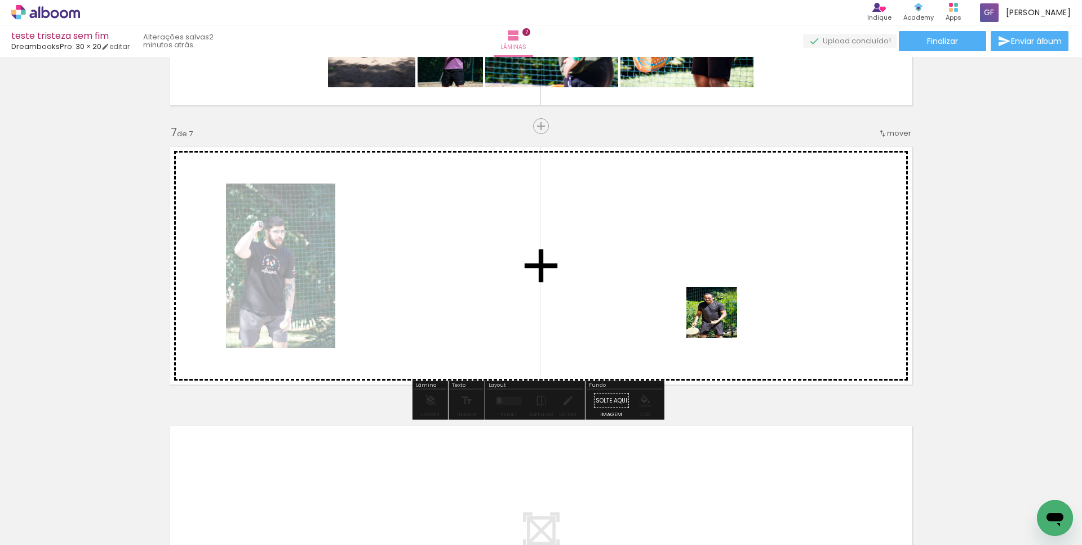
drag, startPoint x: 728, startPoint y: 362, endPoint x: 719, endPoint y: 301, distance: 62.1
click at [719, 315] on quentale-workspace at bounding box center [541, 272] width 1082 height 545
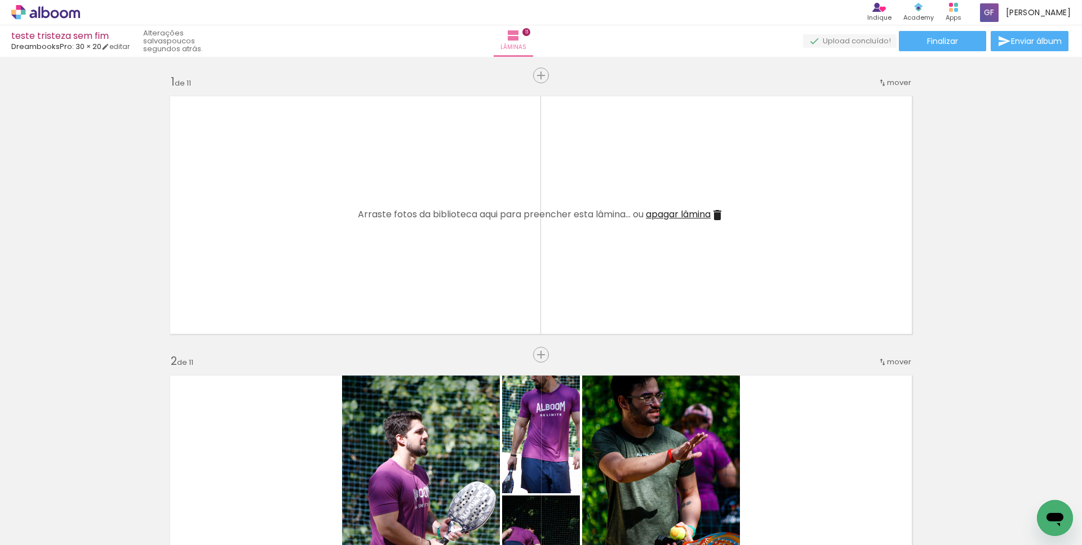
scroll to position [0, 907]
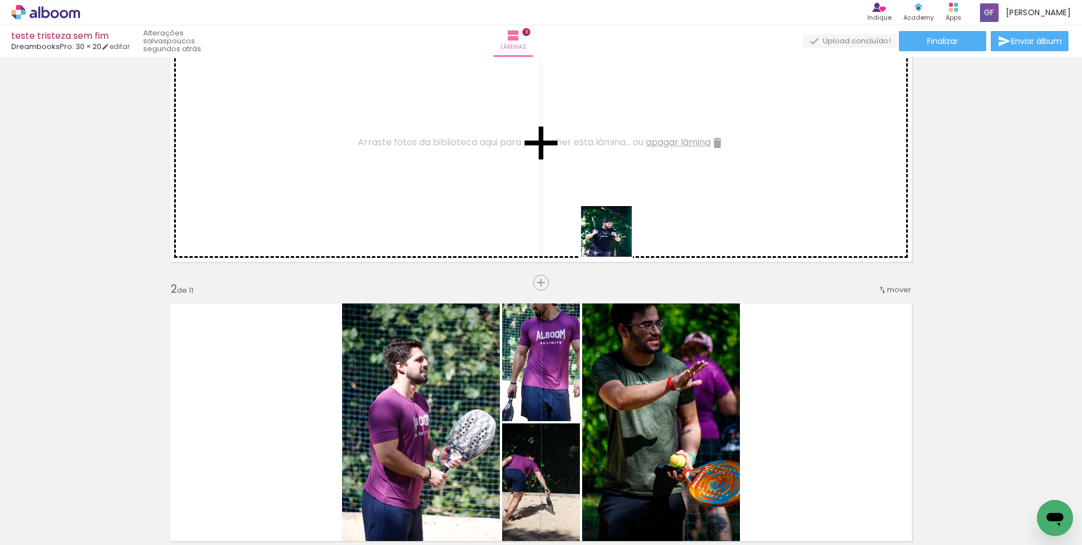
drag, startPoint x: 959, startPoint y: 493, endPoint x: 554, endPoint y: 197, distance: 502.2
click at [554, 197] on quentale-workspace at bounding box center [541, 272] width 1082 height 545
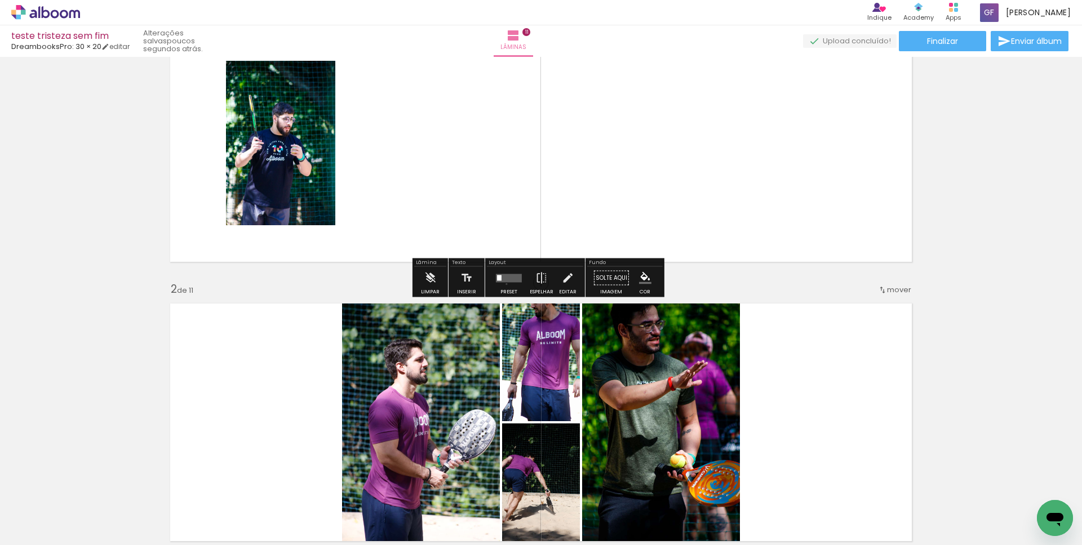
click at [504, 284] on div at bounding box center [508, 278] width 30 height 23
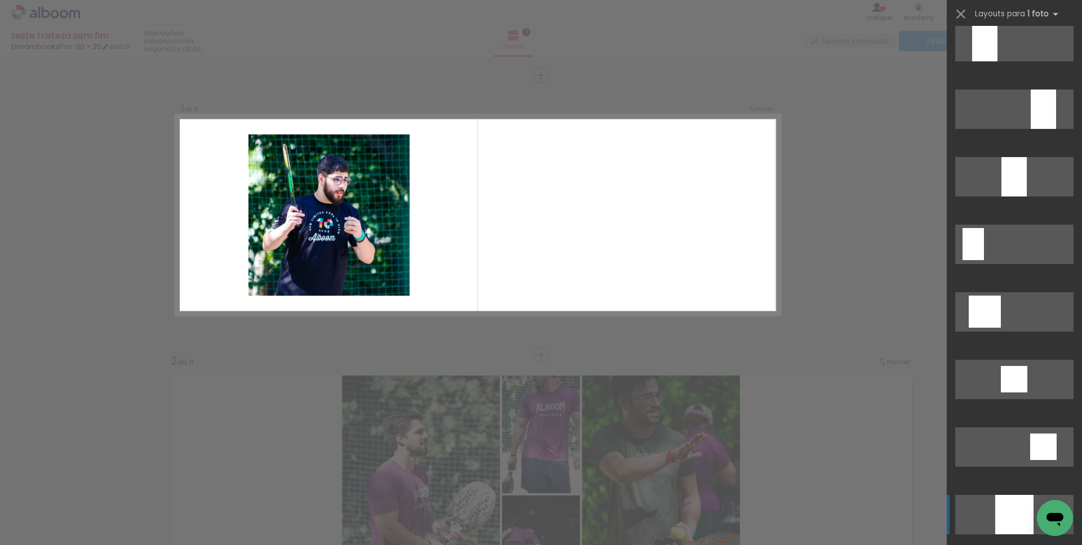
scroll to position [678, 0]
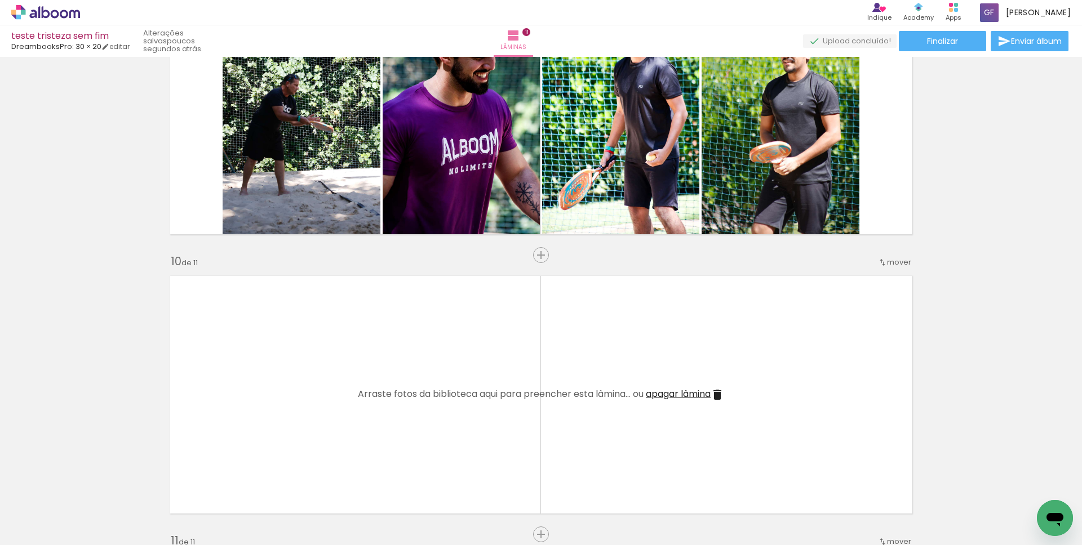
scroll to position [2499, 0]
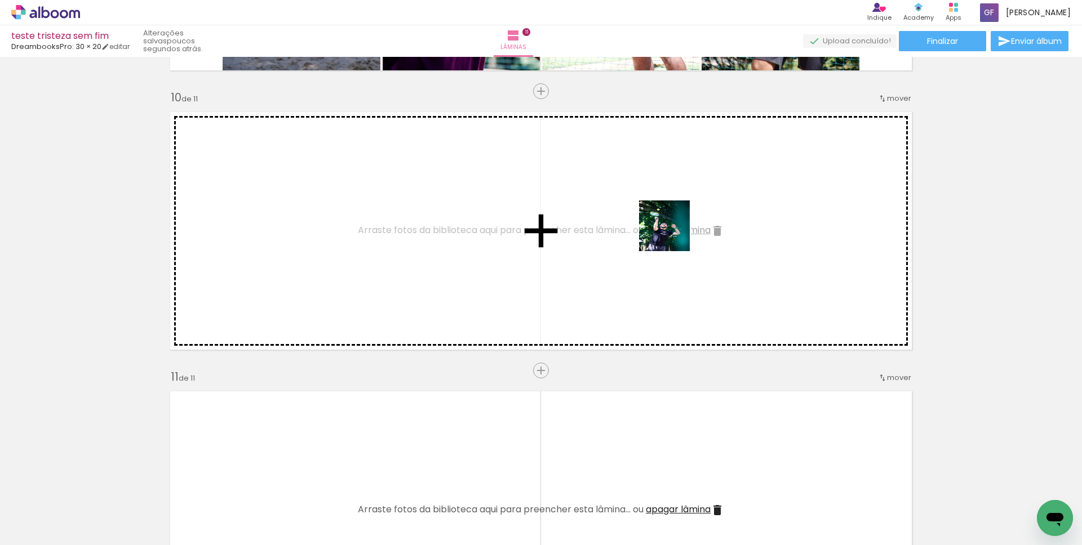
drag, startPoint x: 1034, startPoint y: 491, endPoint x: 593, endPoint y: 200, distance: 528.1
click at [593, 200] on quentale-workspace at bounding box center [541, 272] width 1082 height 545
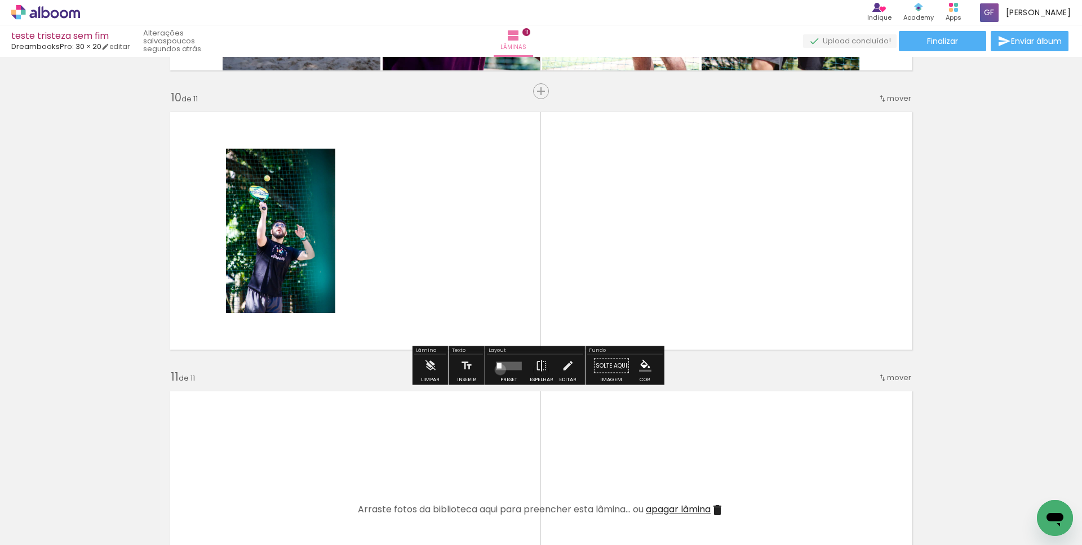
click at [497, 370] on quentale-layouter at bounding box center [509, 366] width 26 height 8
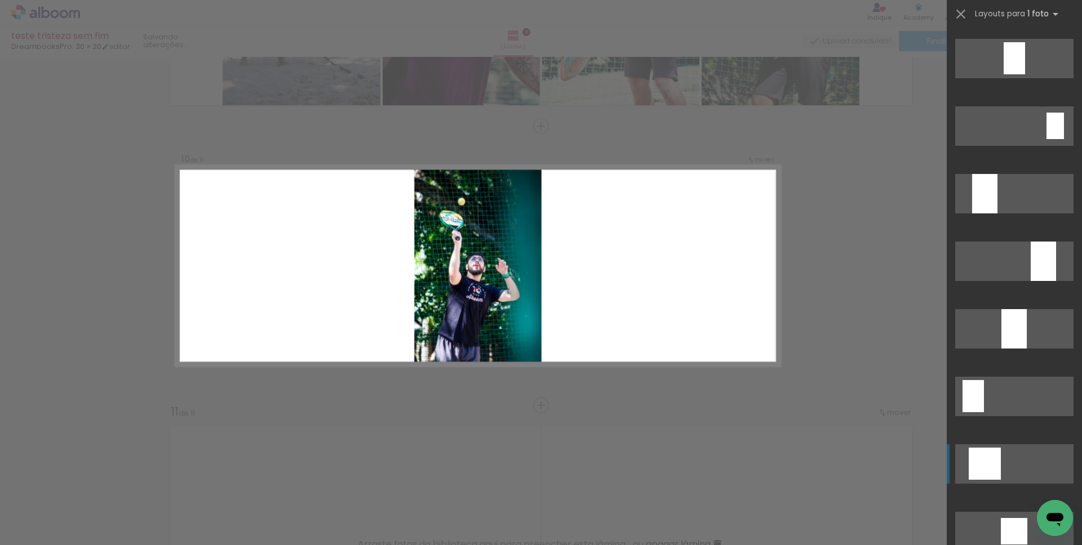
scroll to position [415, 0]
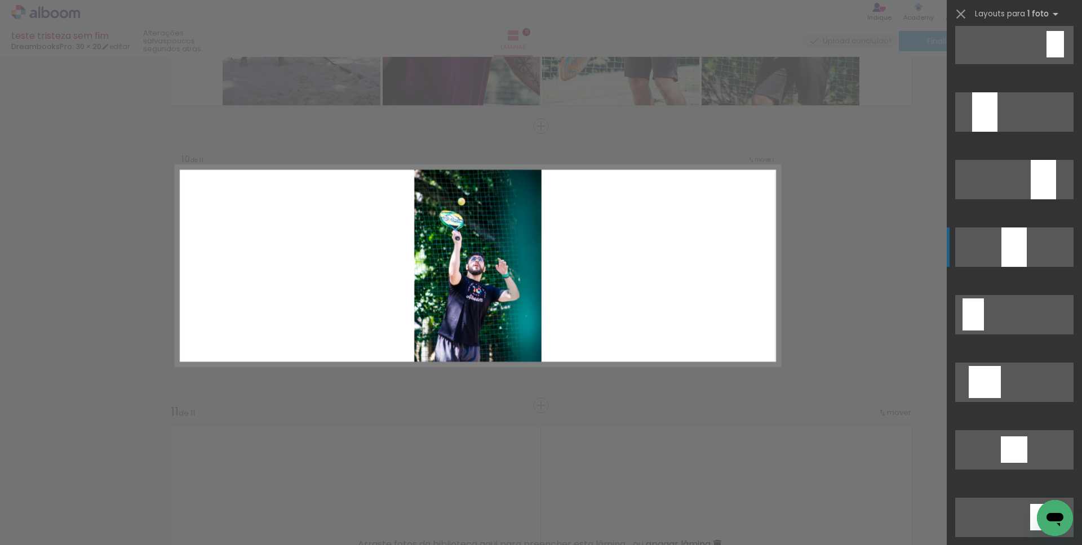
click at [1012, 251] on div at bounding box center [1013, 247] width 25 height 39
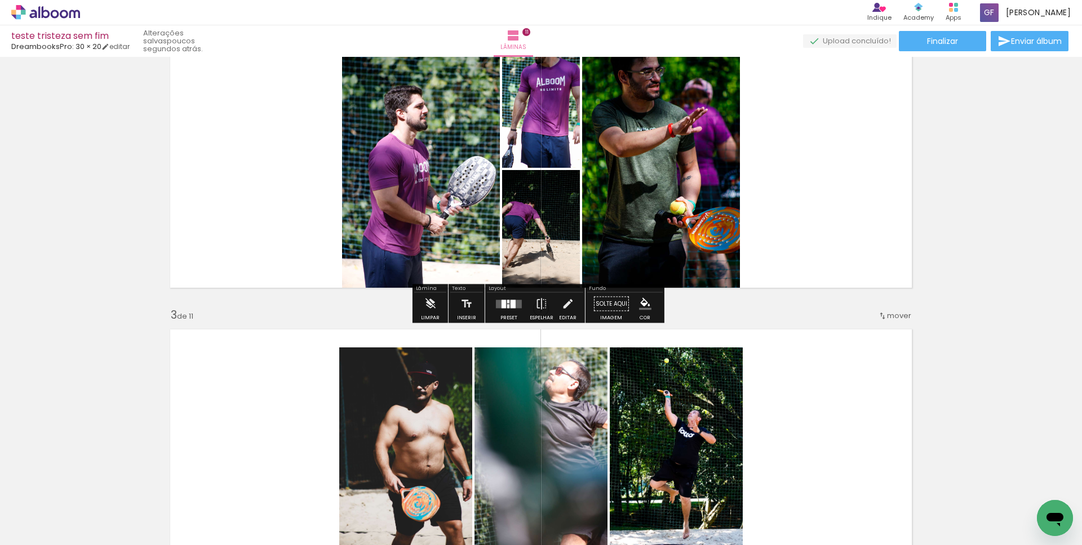
scroll to position [0, 0]
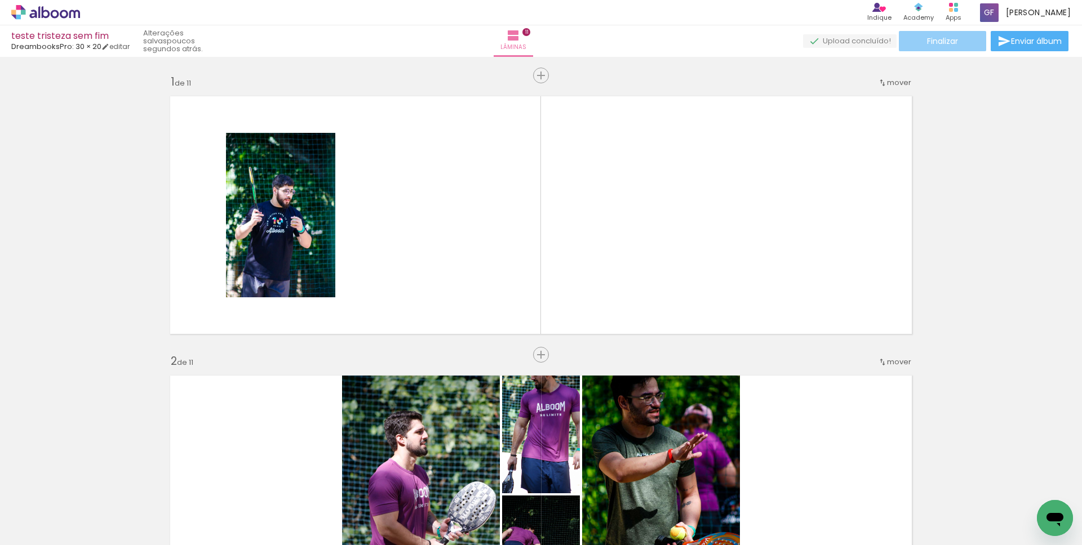
click at [964, 44] on paper-button "Finalizar" at bounding box center [942, 41] width 87 height 20
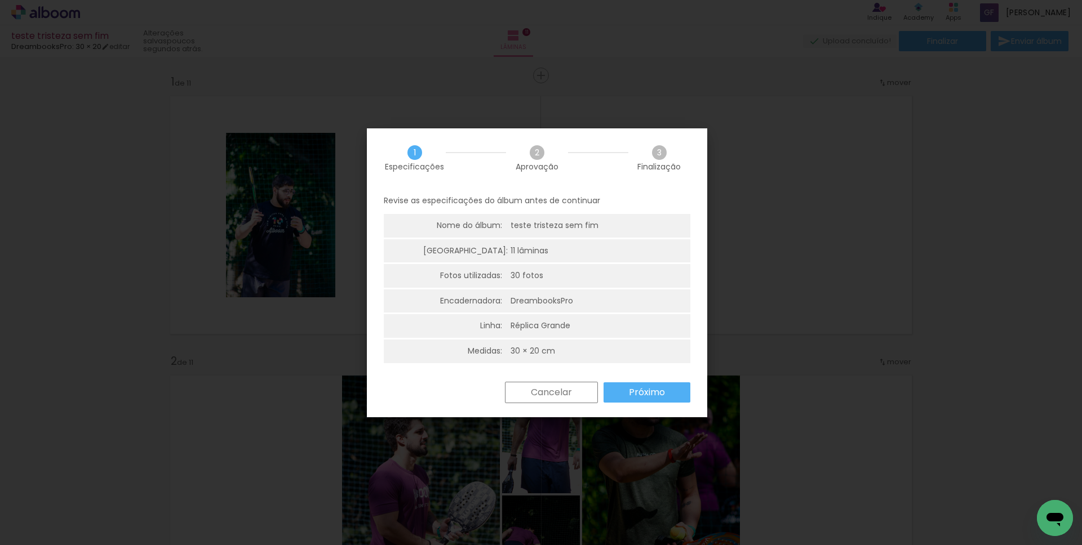
click at [662, 399] on paper-button "Próximo" at bounding box center [646, 393] width 87 height 20
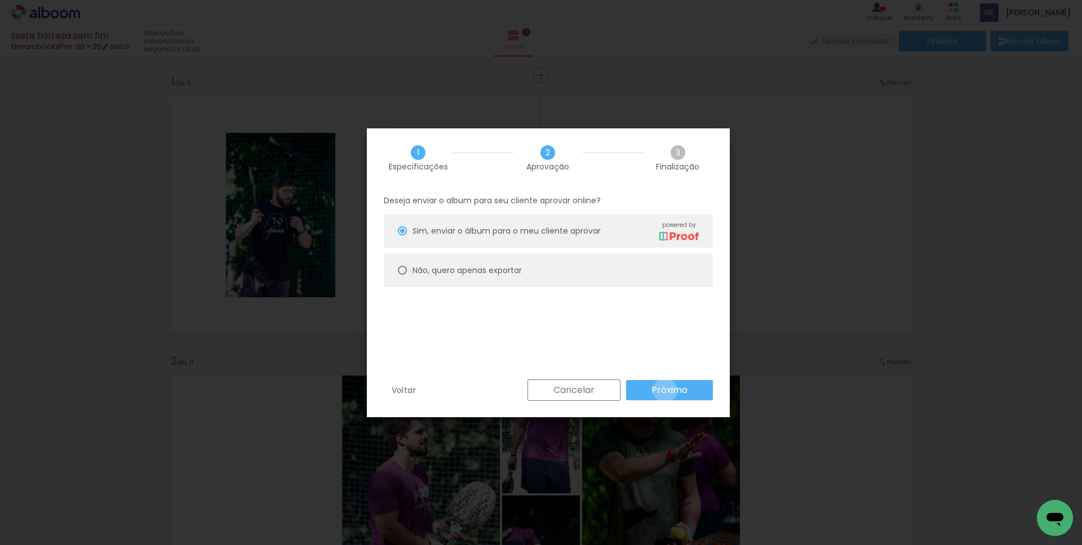
click at [0, 0] on slot "Próximo" at bounding box center [0, 0] width 0 height 0
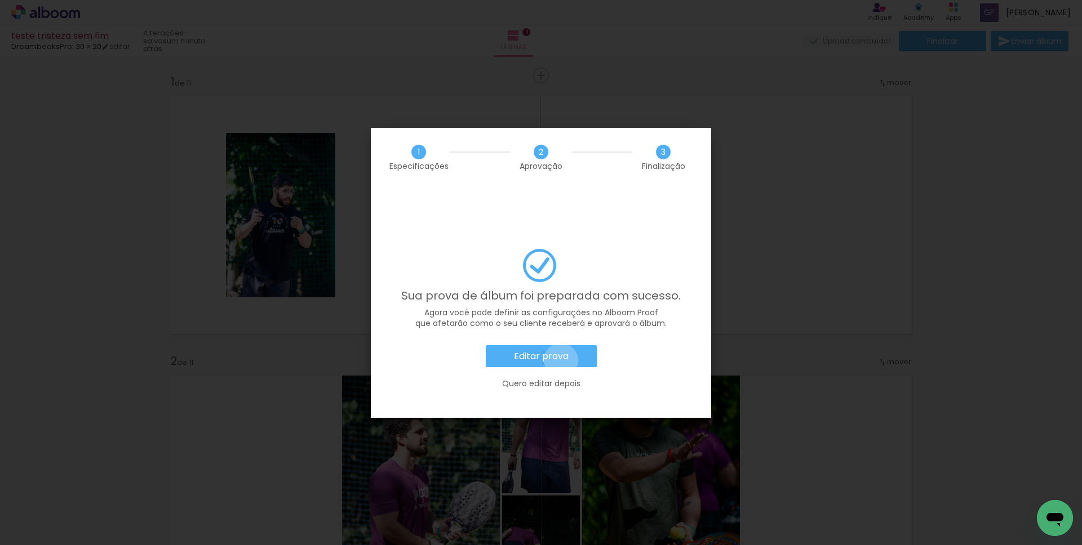
click at [0, 0] on slot "Editar prova" at bounding box center [0, 0] width 0 height 0
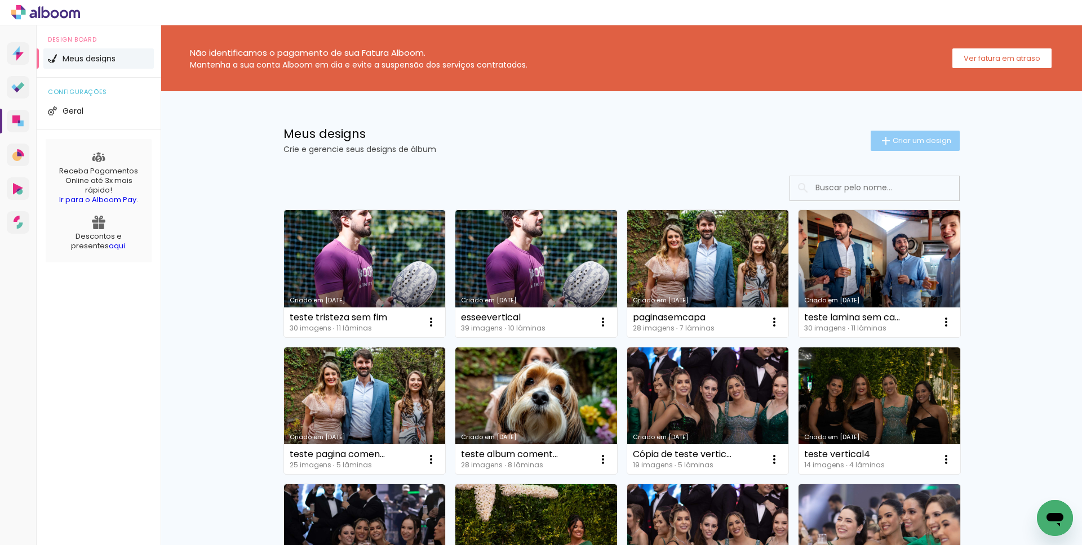
click at [884, 136] on iron-icon at bounding box center [886, 141] width 14 height 14
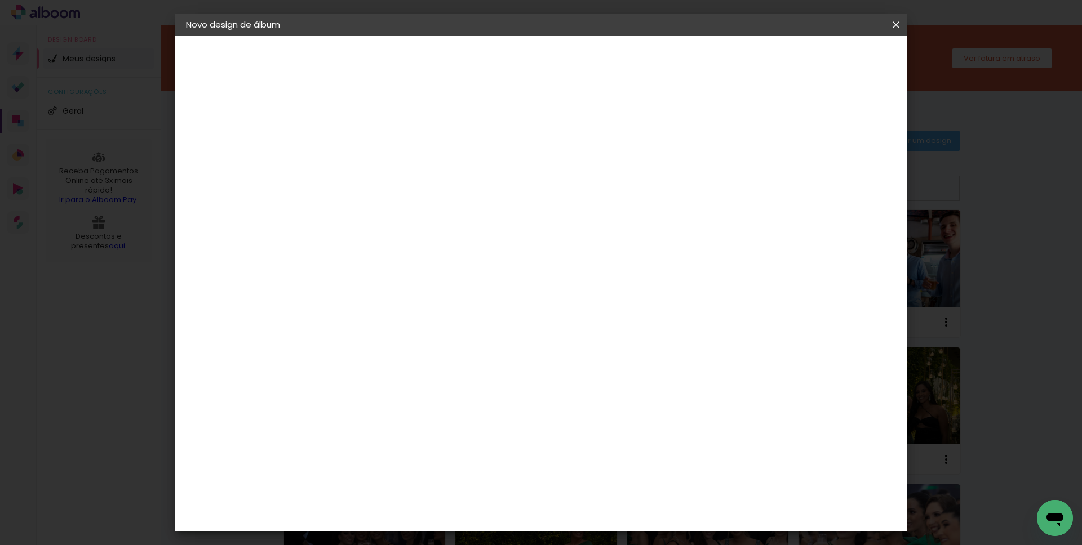
click at [370, 145] on input at bounding box center [370, 151] width 0 height 17
type input "teste 3"
type paper-input "teste 3"
click at [0, 0] on slot "Avançar" at bounding box center [0, 0] width 0 height 0
click at [460, 260] on paper-item "3ZERO5" at bounding box center [399, 254] width 122 height 25
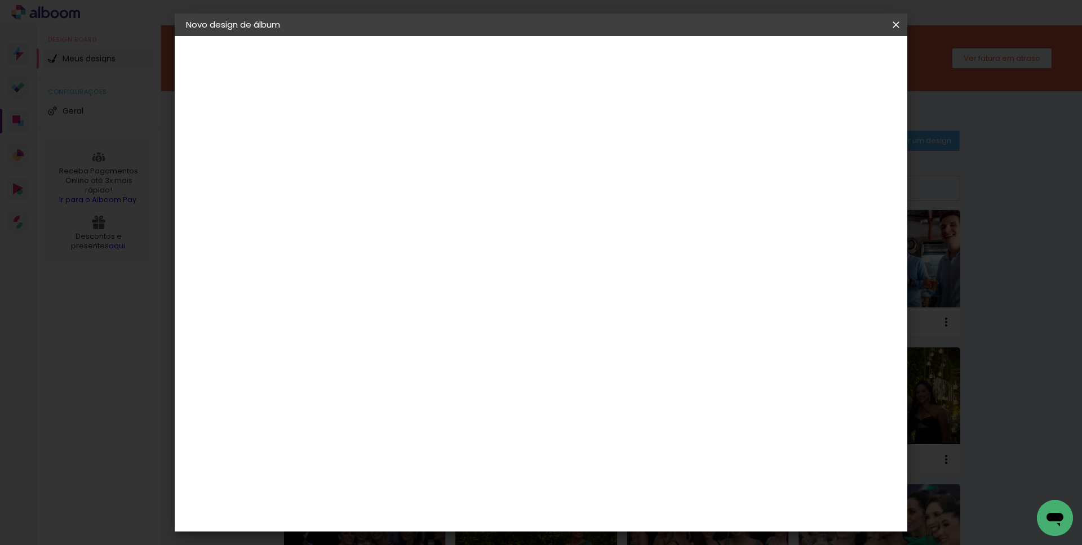
click at [0, 0] on slot "Avançar" at bounding box center [0, 0] width 0 height 0
click at [414, 193] on input "text" at bounding box center [392, 196] width 44 height 17
click at [550, 210] on paper-item "Life" at bounding box center [613, 209] width 225 height 23
type input "Life"
click at [446, 262] on span "20 × 15" at bounding box center [420, 276] width 52 height 30
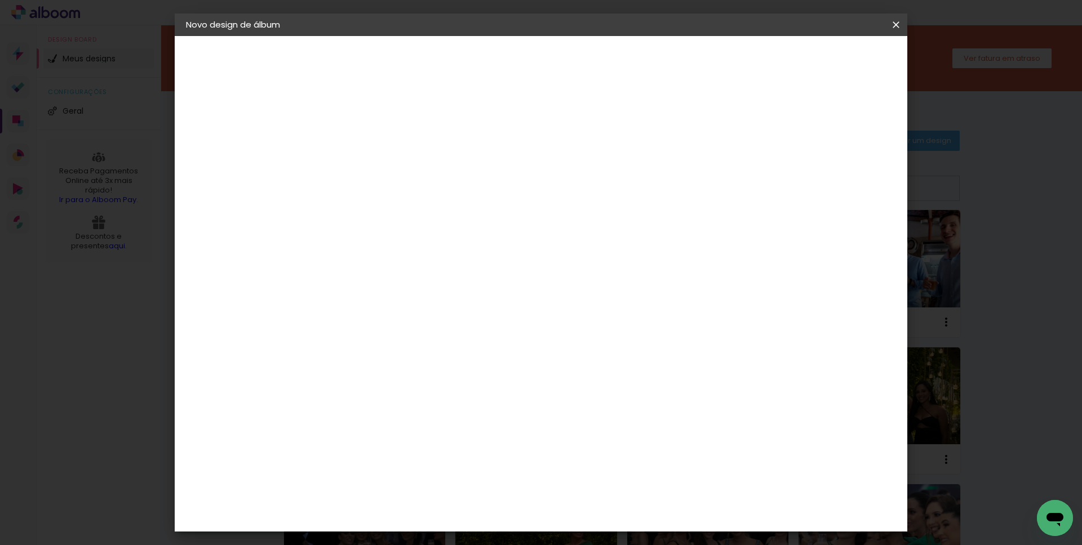
click at [0, 0] on slot "Avançar" at bounding box center [0, 0] width 0 height 0
click at [833, 65] on paper-button "Iniciar design" at bounding box center [800, 59] width 74 height 19
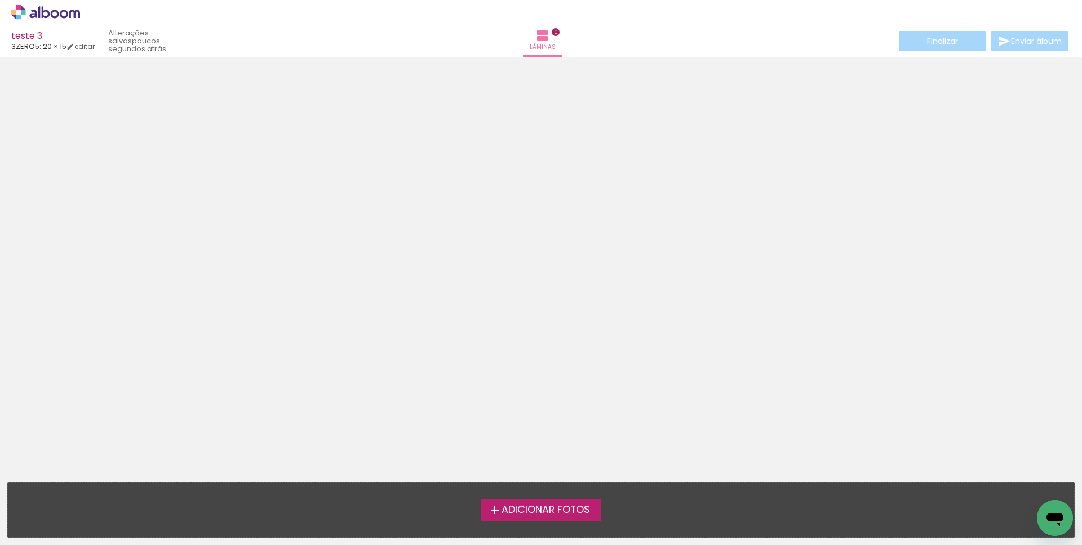
click at [558, 517] on label "Adicionar Fotos" at bounding box center [541, 509] width 120 height 21
click at [0, 0] on input "file" at bounding box center [0, 0] width 0 height 0
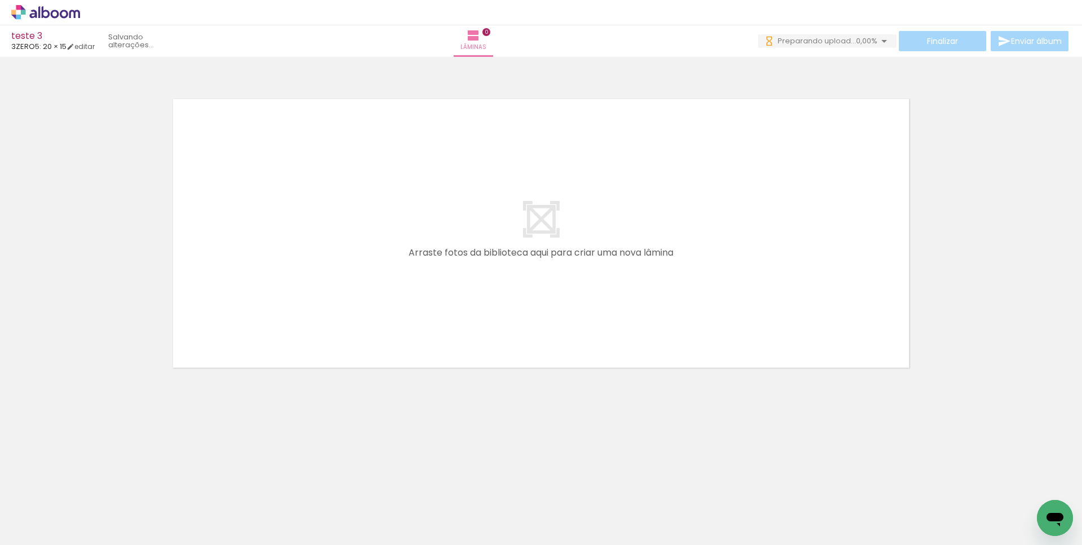
click at [52, 508] on input "Todas as fotos" at bounding box center [31, 511] width 43 height 10
click at [0, 0] on slot "Não utilizadas" at bounding box center [0, 0] width 0 height 0
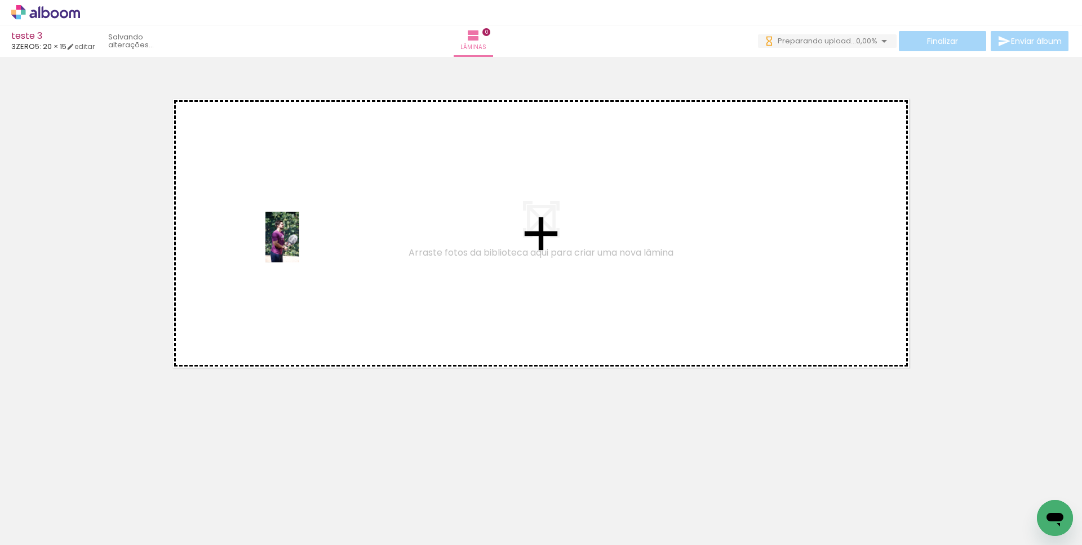
drag, startPoint x: 131, startPoint y: 492, endPoint x: 299, endPoint y: 246, distance: 298.0
click at [299, 246] on quentale-workspace at bounding box center [541, 272] width 1082 height 545
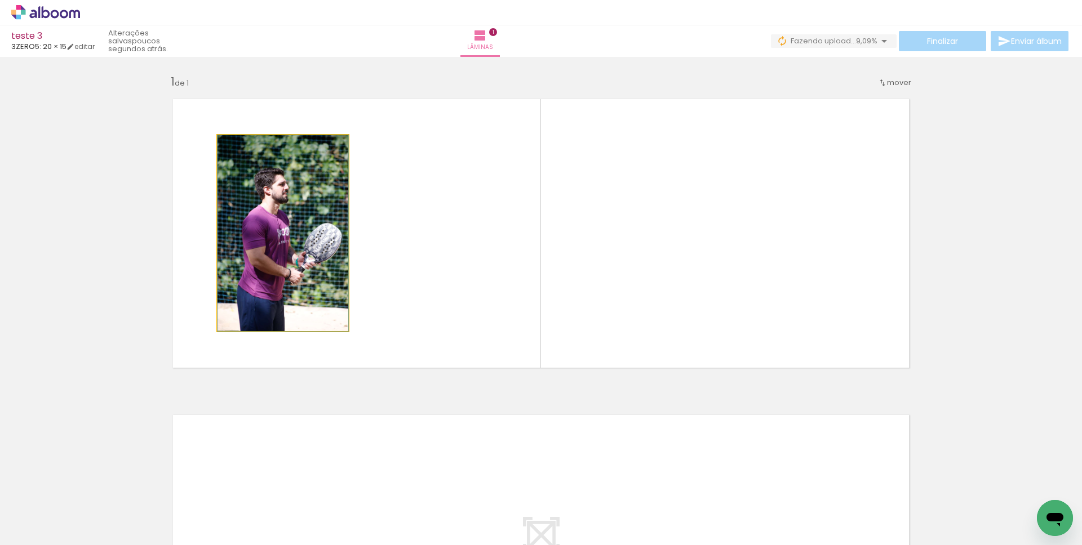
click at [267, 237] on quentale-photo at bounding box center [282, 233] width 131 height 196
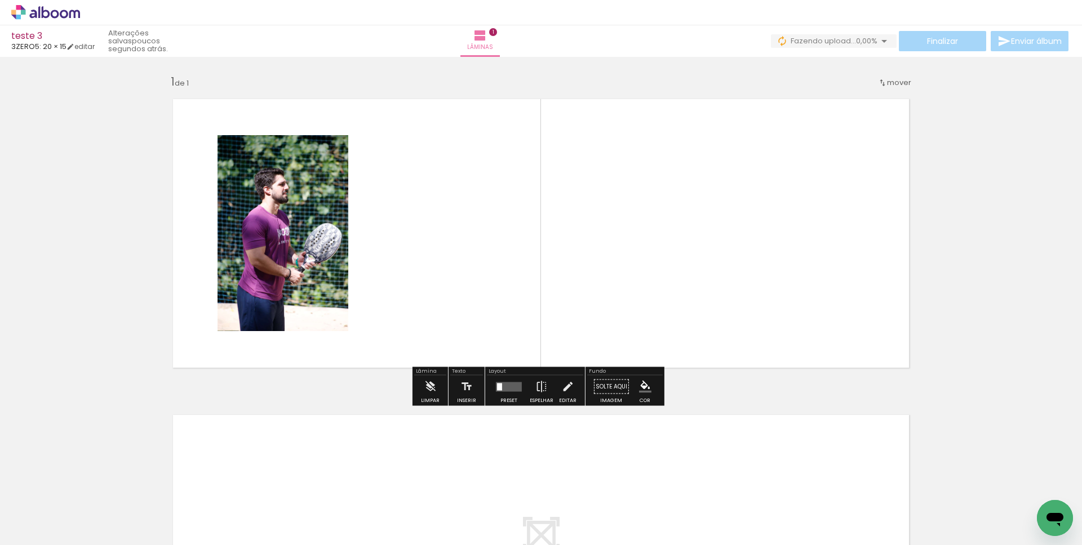
drag, startPoint x: 300, startPoint y: 508, endPoint x: 370, endPoint y: 192, distance: 323.5
click at [370, 192] on quentale-workspace at bounding box center [541, 272] width 1082 height 545
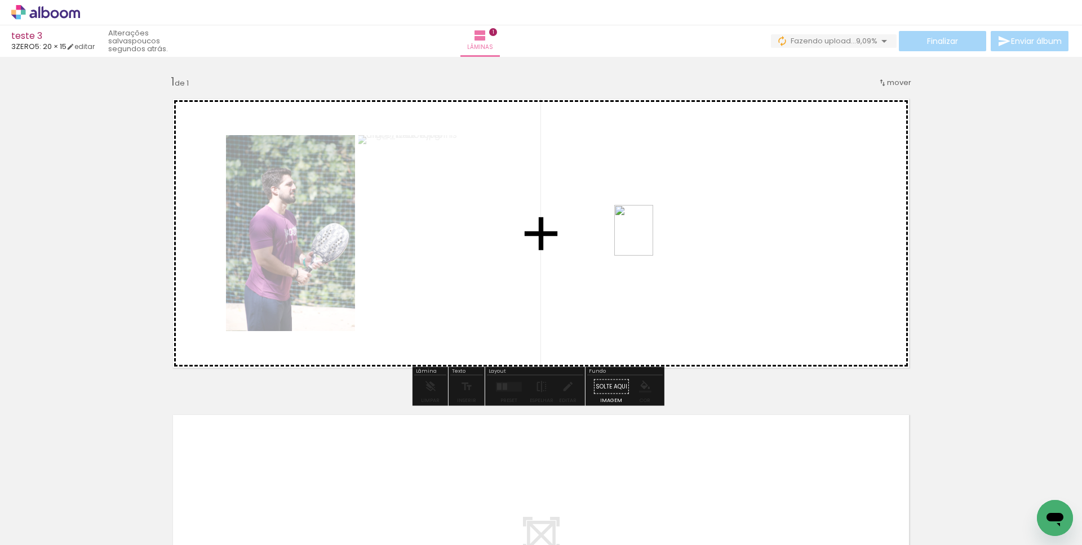
drag, startPoint x: 388, startPoint y: 529, endPoint x: 648, endPoint y: 239, distance: 389.7
click at [648, 239] on quentale-workspace at bounding box center [541, 272] width 1082 height 545
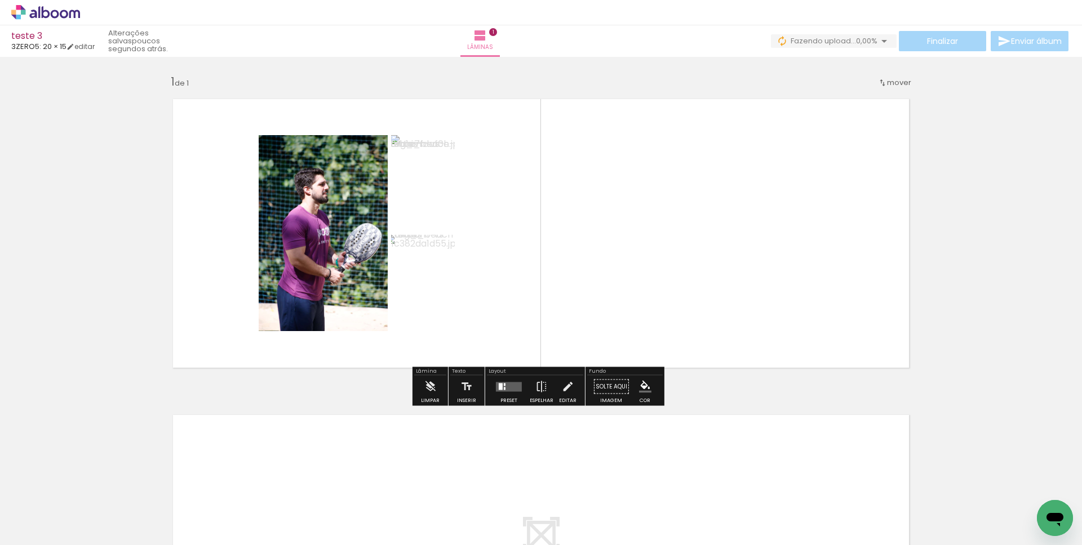
scroll to position [48, 0]
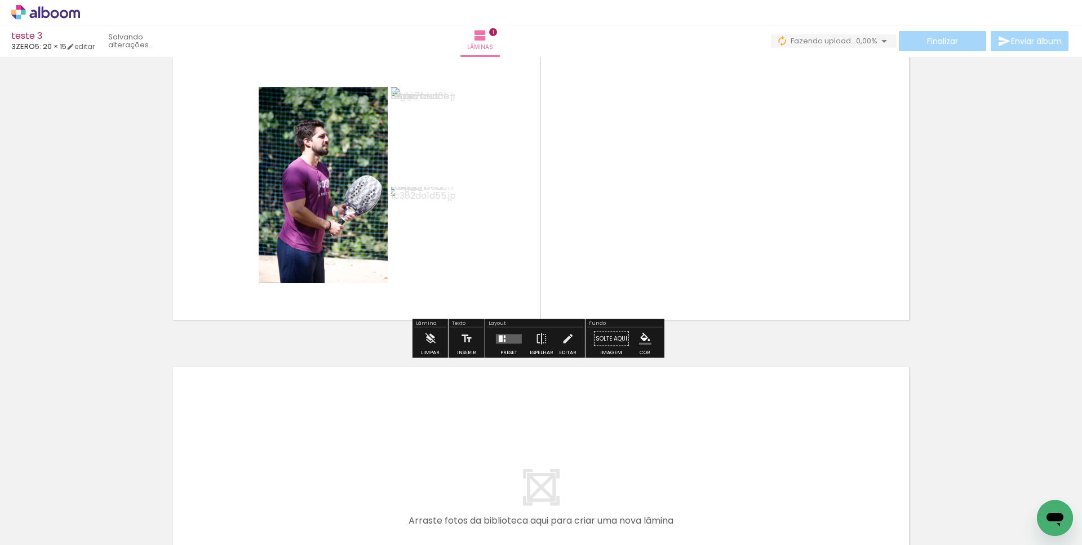
drag, startPoint x: 421, startPoint y: 507, endPoint x: 584, endPoint y: 216, distance: 333.9
click at [584, 218] on quentale-workspace at bounding box center [541, 272] width 1082 height 545
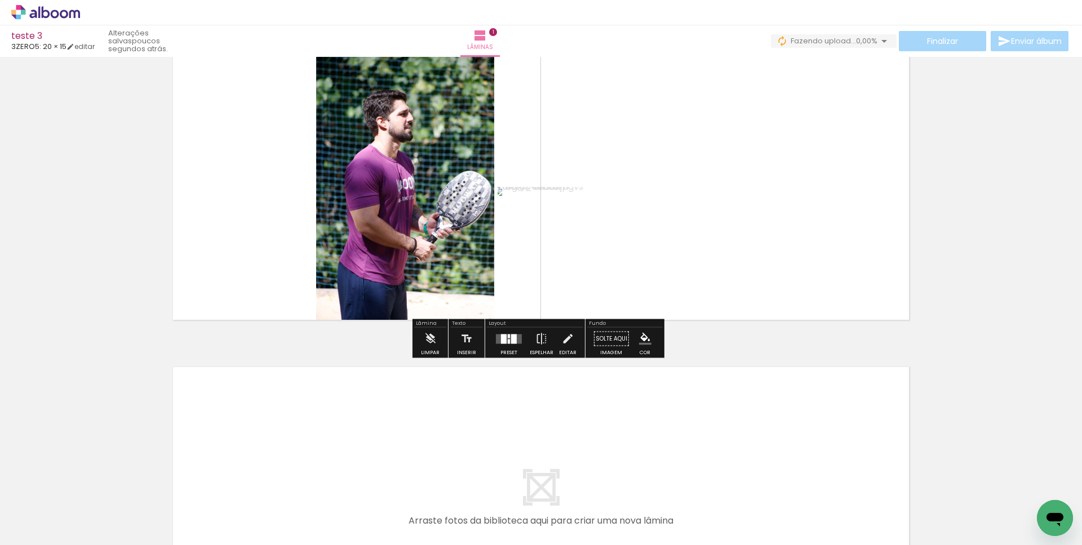
scroll to position [75, 0]
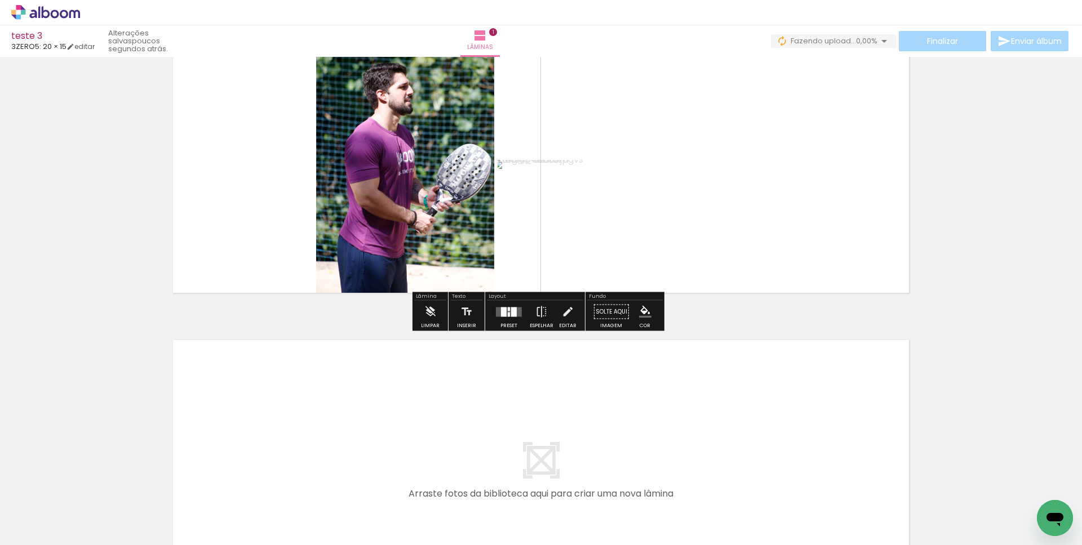
click at [45, 505] on div "Biblioteca 7 de 11 fotos Todas as fotos Não utilizadas Adicionar Fotos" at bounding box center [35, 510] width 70 height 56
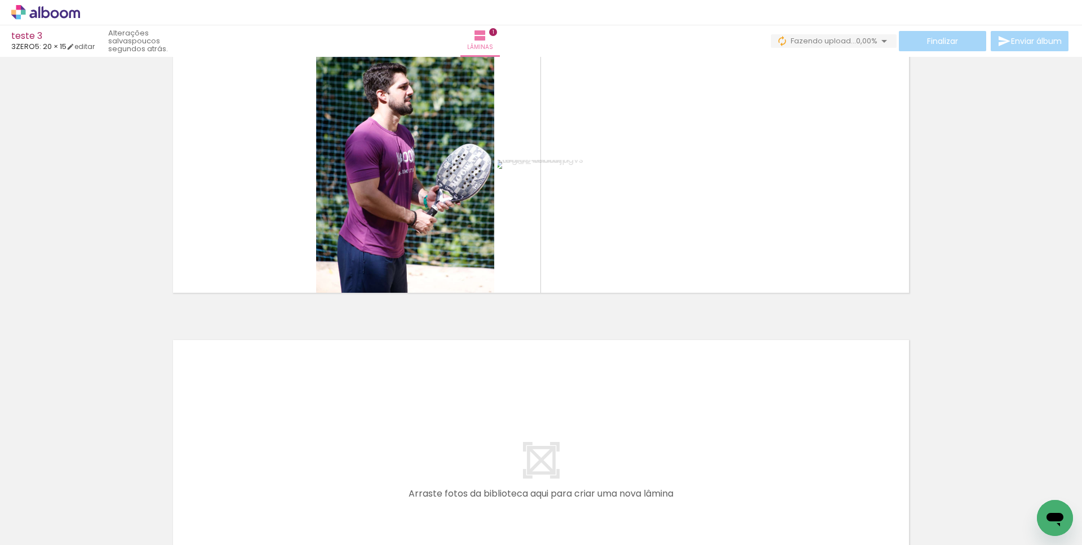
click at [45, 508] on input "Não utilizadas" at bounding box center [31, 511] width 43 height 10
click at [0, 0] on slot "Todas as fotos" at bounding box center [0, 0] width 0 height 0
type input "Todas as fotos"
drag, startPoint x: 131, startPoint y: 518, endPoint x: 117, endPoint y: 501, distance: 22.4
click at [113, 501] on div at bounding box center [112, 507] width 37 height 56
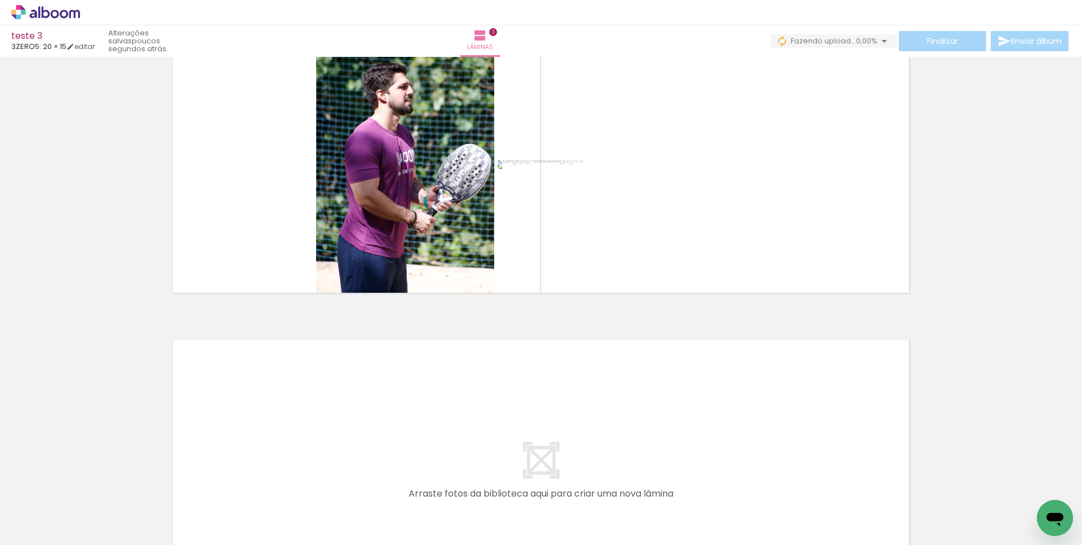
drag, startPoint x: 192, startPoint y: 513, endPoint x: 303, endPoint y: 369, distance: 181.5
click at [303, 369] on quentale-workspace at bounding box center [541, 272] width 1082 height 545
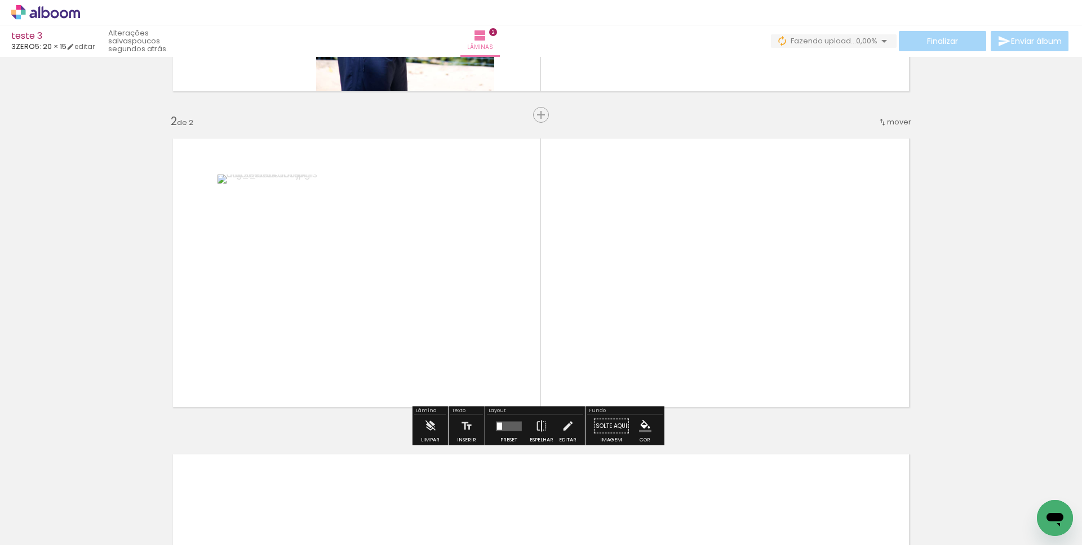
scroll to position [284, 0]
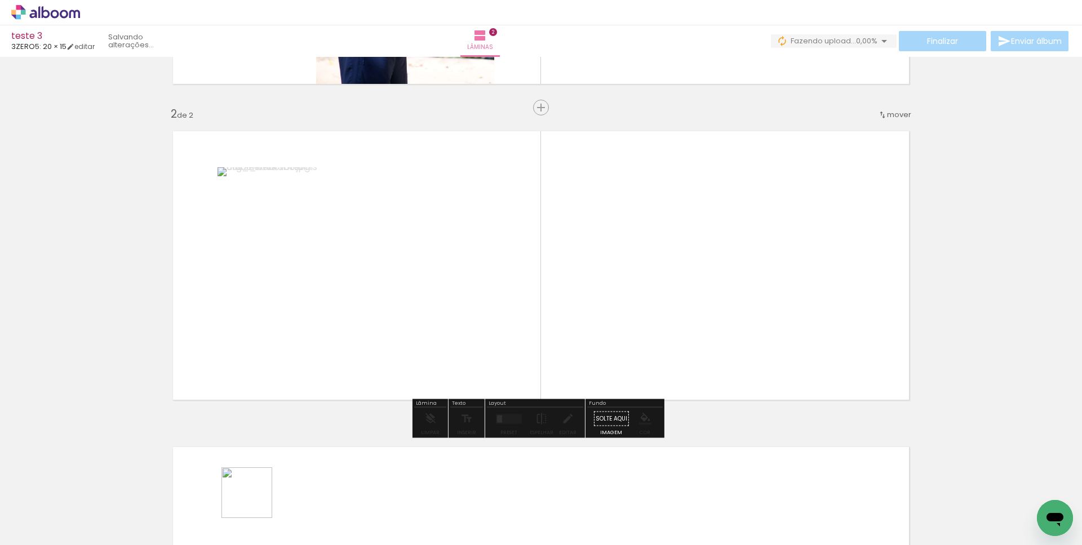
drag, startPoint x: 255, startPoint y: 501, endPoint x: 415, endPoint y: 326, distance: 237.7
click at [415, 326] on quentale-workspace at bounding box center [541, 272] width 1082 height 545
drag, startPoint x: 314, startPoint y: 516, endPoint x: 550, endPoint y: 261, distance: 347.6
click at [548, 261] on quentale-workspace at bounding box center [541, 272] width 1082 height 545
drag, startPoint x: 453, startPoint y: 525, endPoint x: 588, endPoint y: 297, distance: 265.2
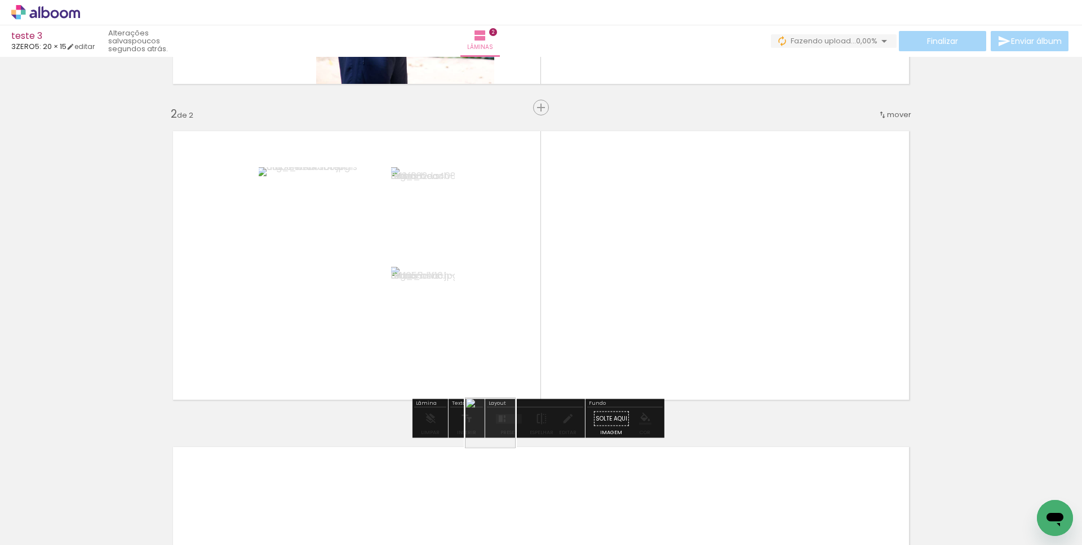
click at [588, 297] on quentale-workspace at bounding box center [541, 272] width 1082 height 545
drag, startPoint x: 566, startPoint y: 525, endPoint x: 640, endPoint y: 302, distance: 235.1
click at [641, 305] on quentale-workspace at bounding box center [541, 272] width 1082 height 545
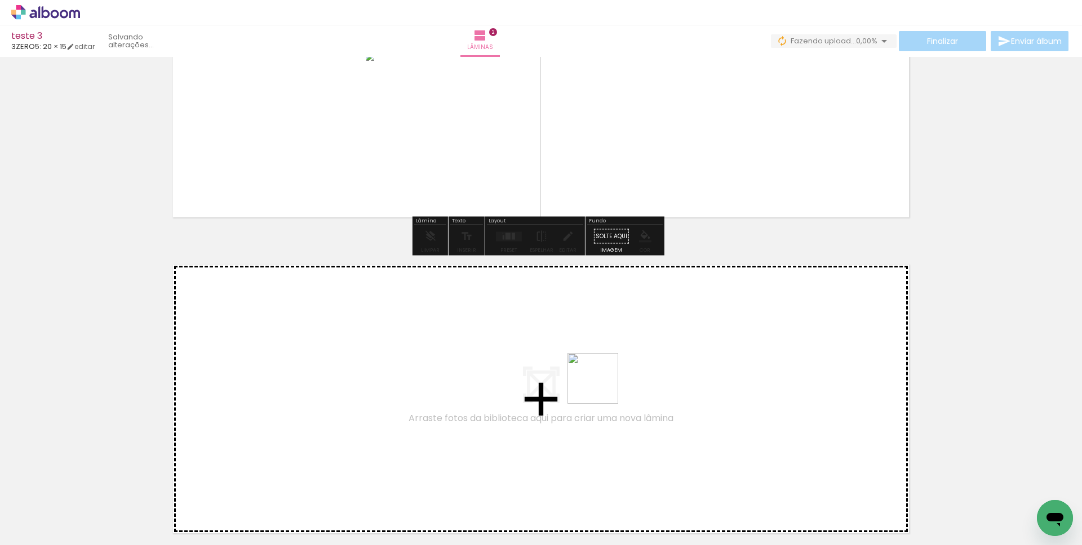
drag, startPoint x: 650, startPoint y: 455, endPoint x: 582, endPoint y: 357, distance: 119.1
click at [582, 357] on quentale-workspace at bounding box center [541, 272] width 1082 height 545
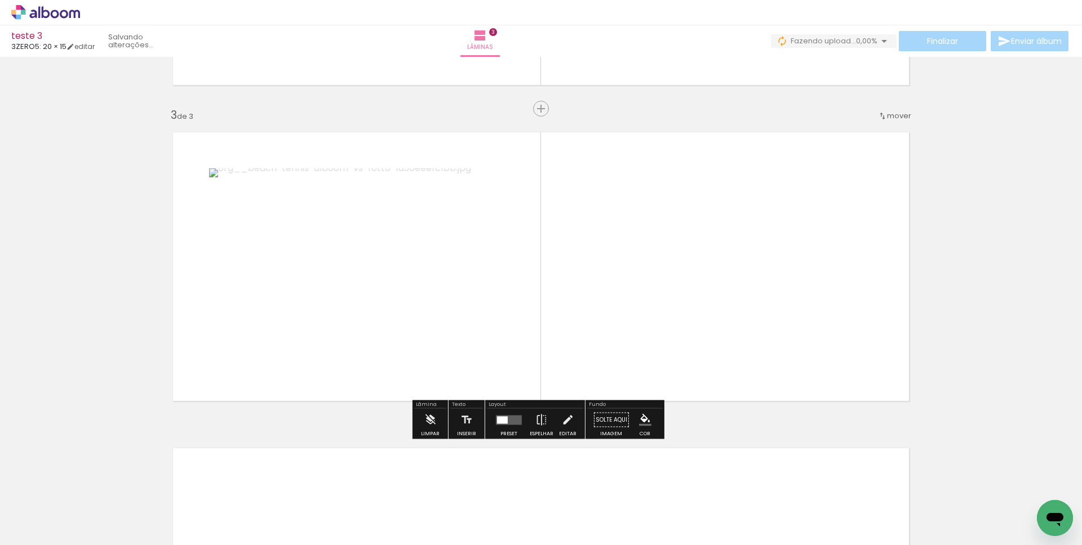
scroll to position [600, 0]
drag, startPoint x: 741, startPoint y: 491, endPoint x: 690, endPoint y: 300, distance: 197.7
click at [692, 304] on quentale-workspace at bounding box center [541, 272] width 1082 height 545
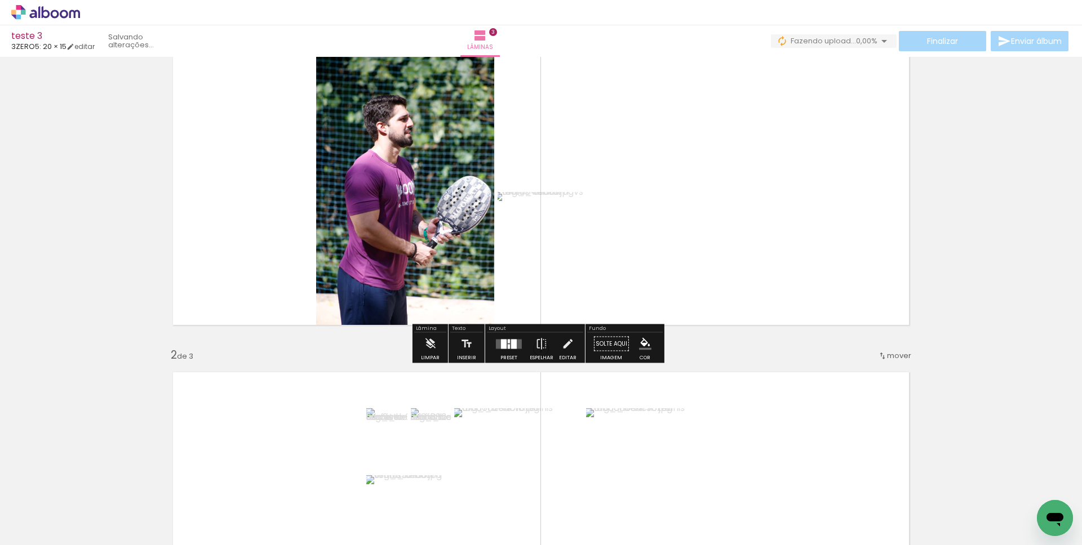
scroll to position [0, 0]
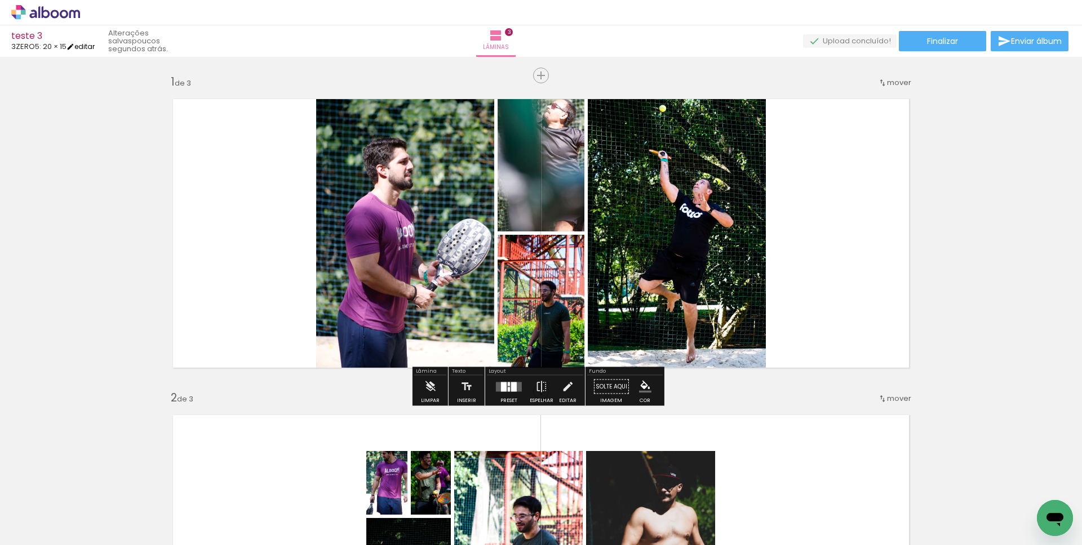
click at [94, 43] on link "editar" at bounding box center [80, 47] width 28 height 10
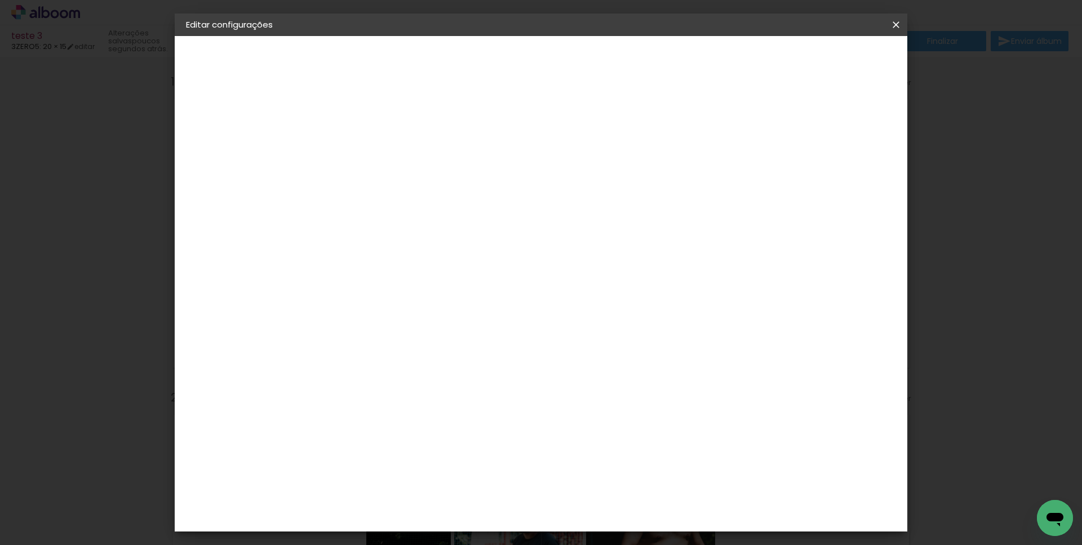
click at [267, 145] on paper-button "3ZERO5" at bounding box center [247, 139] width 123 height 23
click at [233, 197] on div "3. Revisão" at bounding box center [247, 197] width 123 height 14
click at [232, 74] on paper-button "teste 3" at bounding box center [247, 83] width 123 height 23
click at [897, 24] on iron-icon at bounding box center [896, 24] width 14 height 11
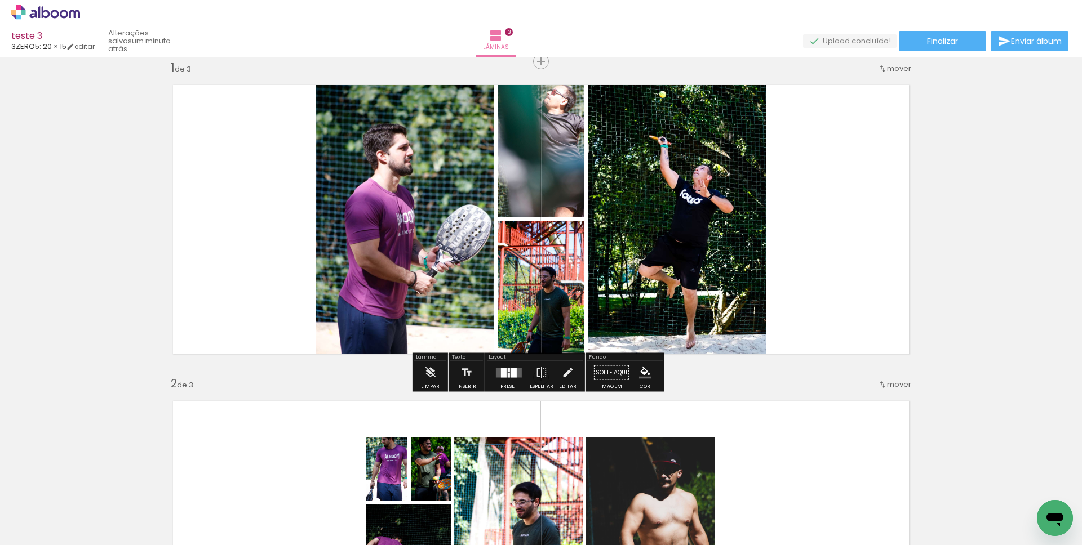
scroll to position [26, 0]
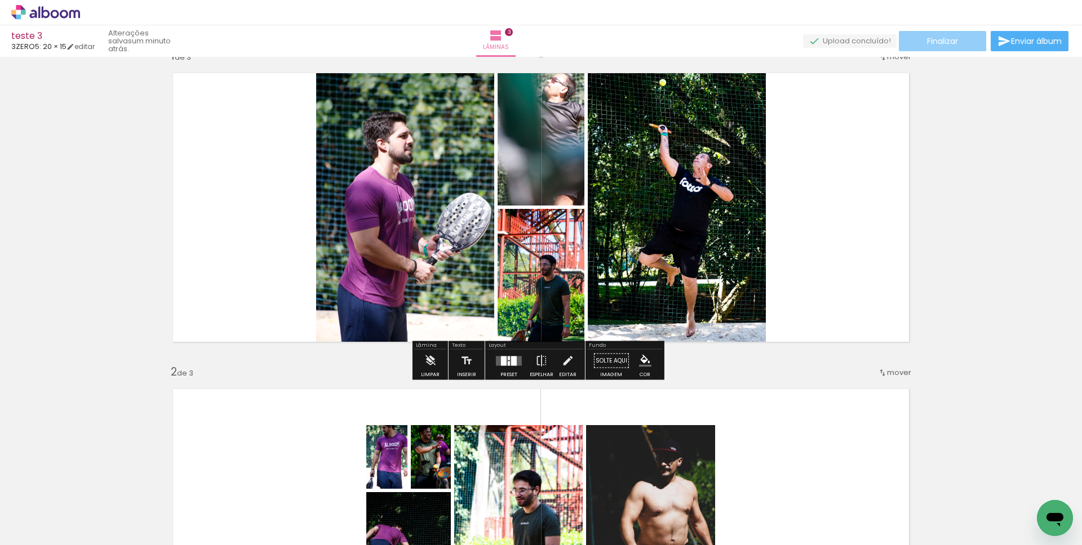
click at [939, 43] on span "Finalizar" at bounding box center [942, 41] width 31 height 8
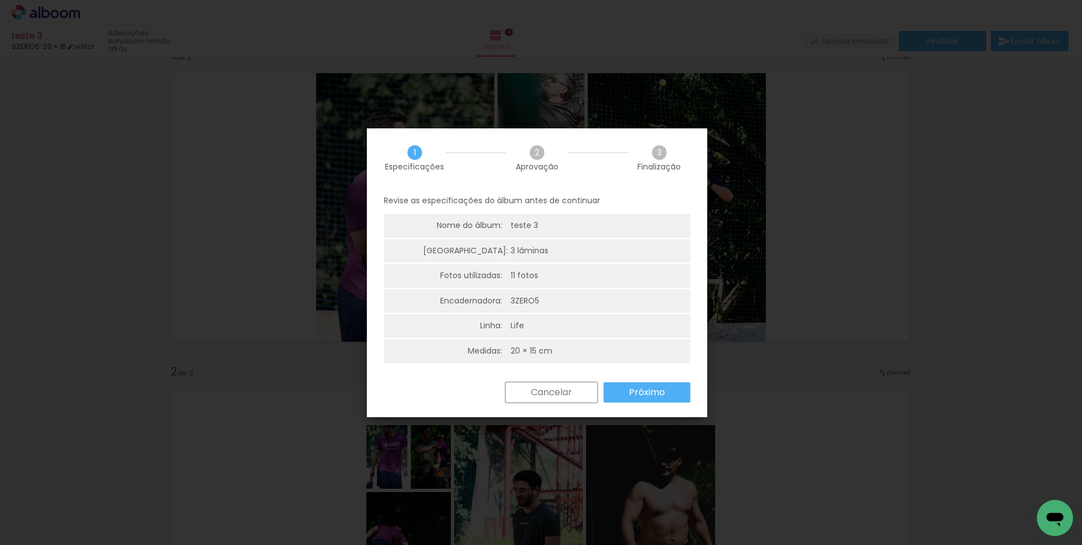
click at [0, 0] on slot "Próximo" at bounding box center [0, 0] width 0 height 0
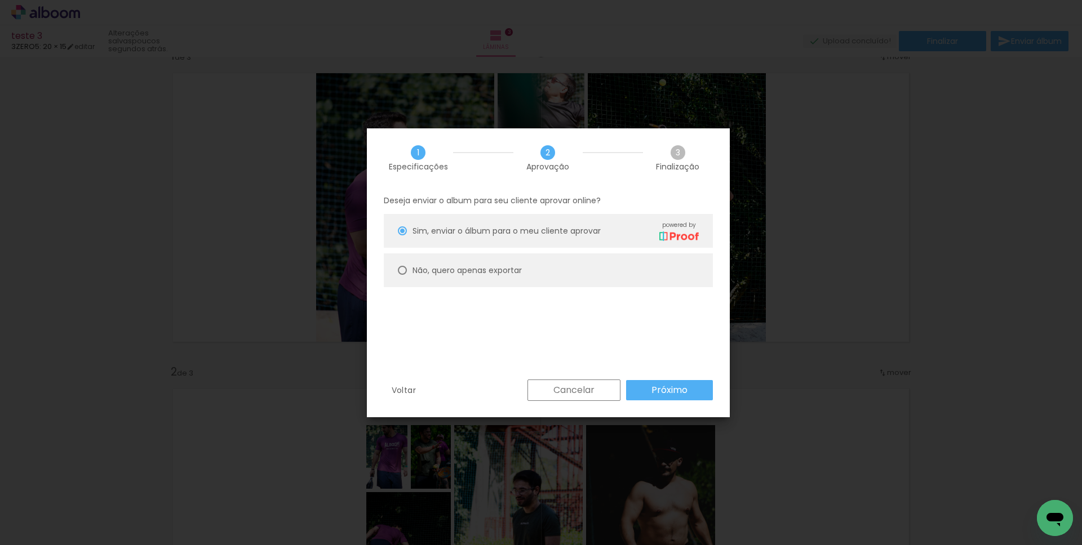
click at [0, 0] on slot "Próximo" at bounding box center [0, 0] width 0 height 0
